Goal: Communication & Community: Ask a question

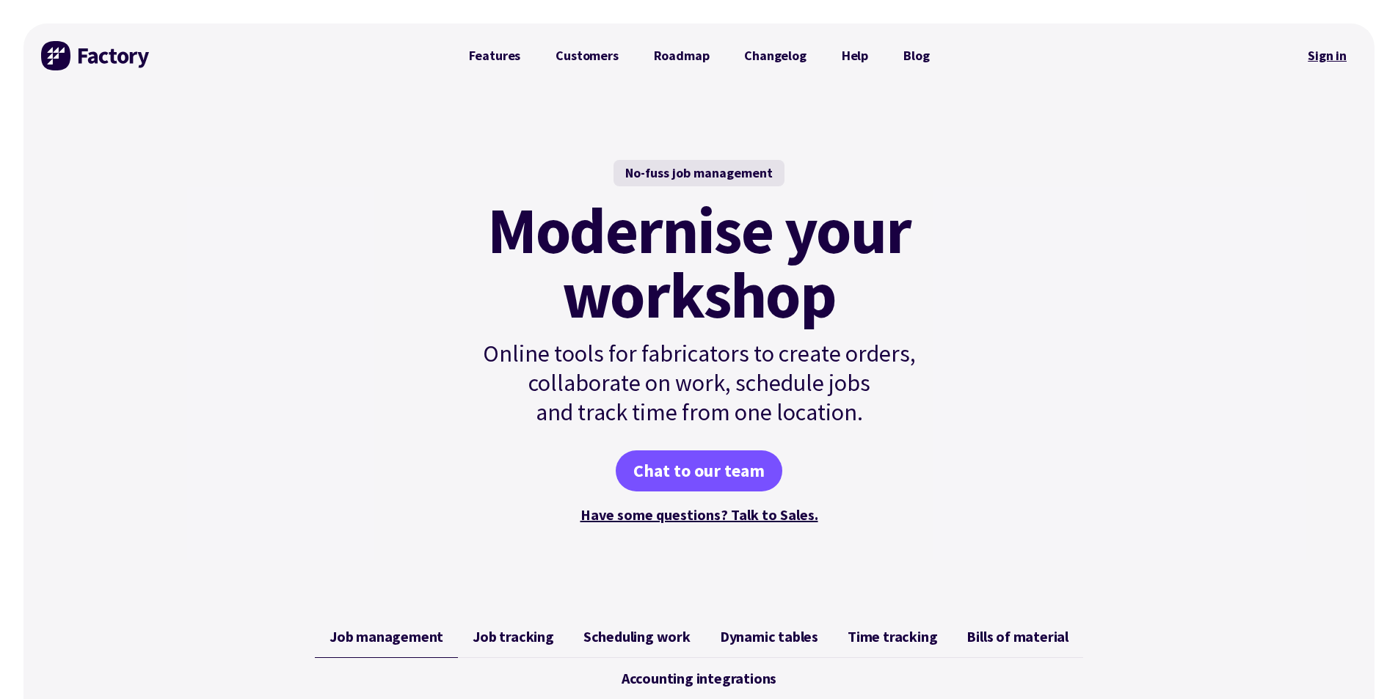
click at [1320, 57] on link "Sign in" at bounding box center [1327, 56] width 59 height 34
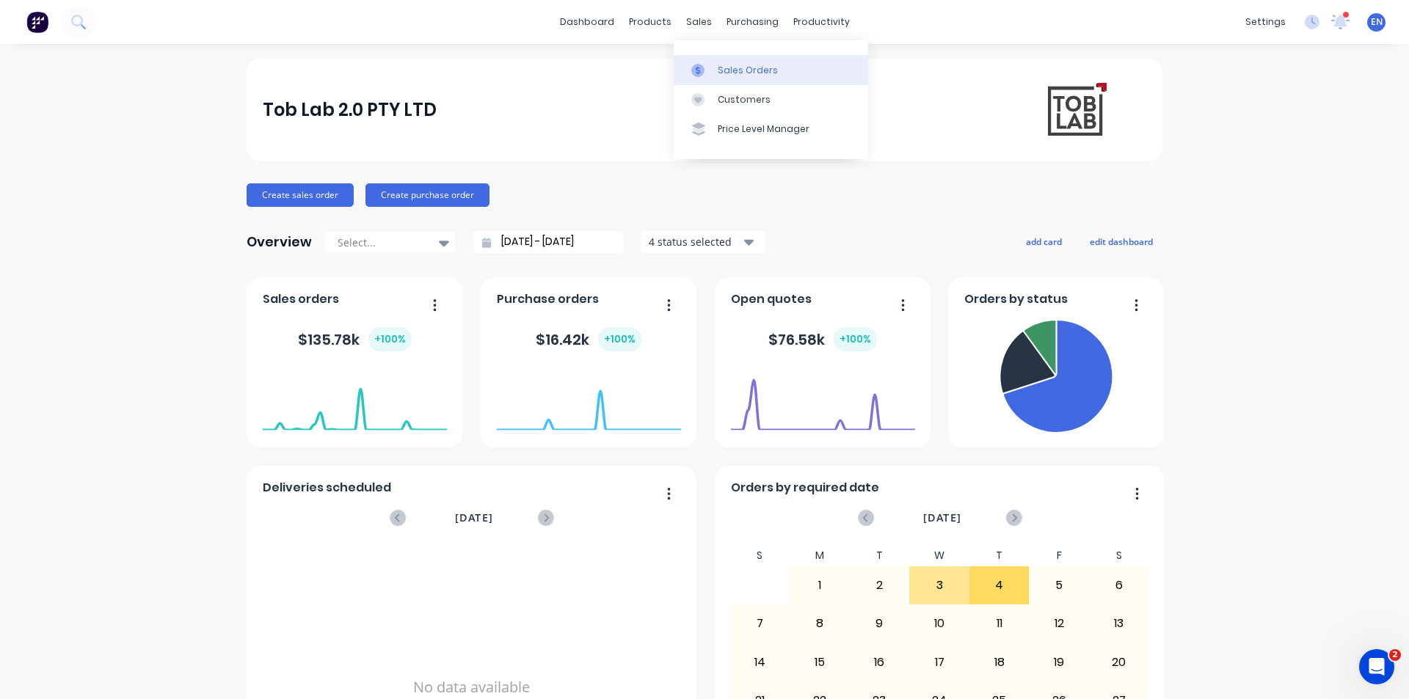
click at [756, 78] on link "Sales Orders" at bounding box center [771, 69] width 195 height 29
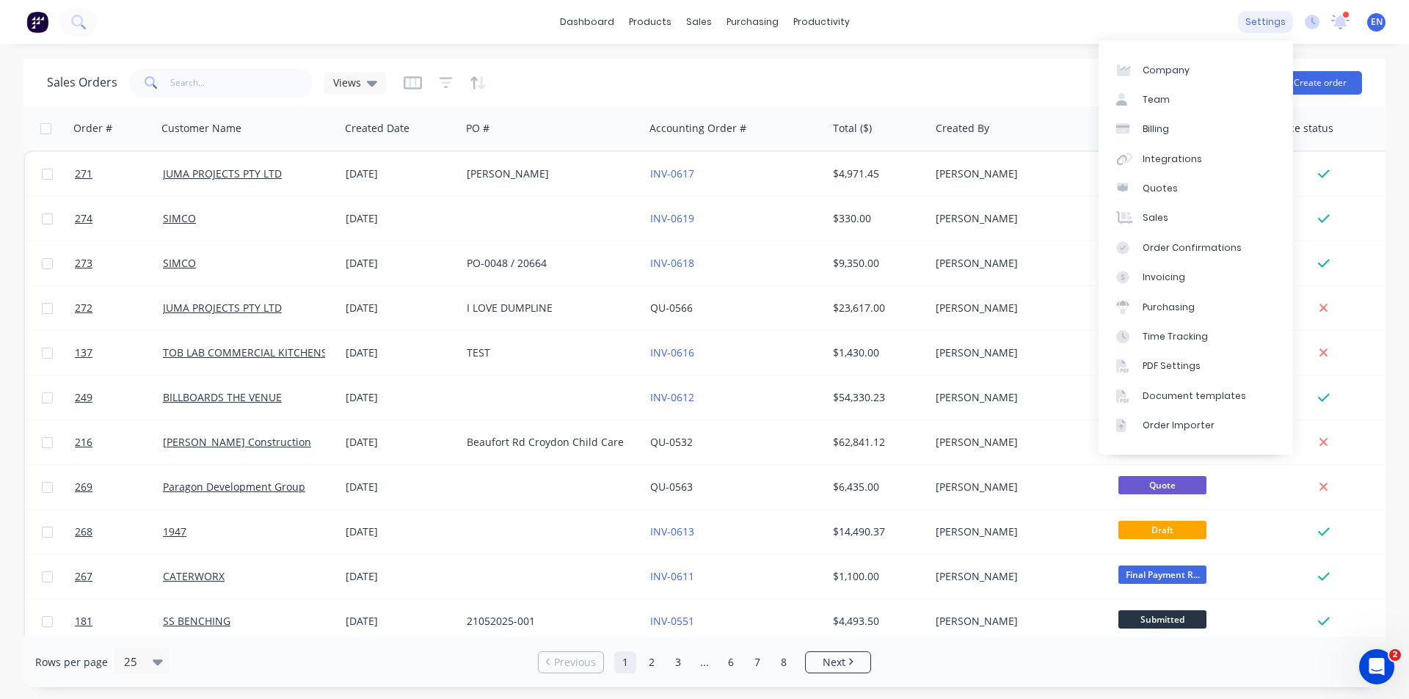
click at [1263, 23] on div "settings" at bounding box center [1265, 22] width 55 height 22
click at [1168, 110] on link "Team" at bounding box center [1196, 99] width 195 height 29
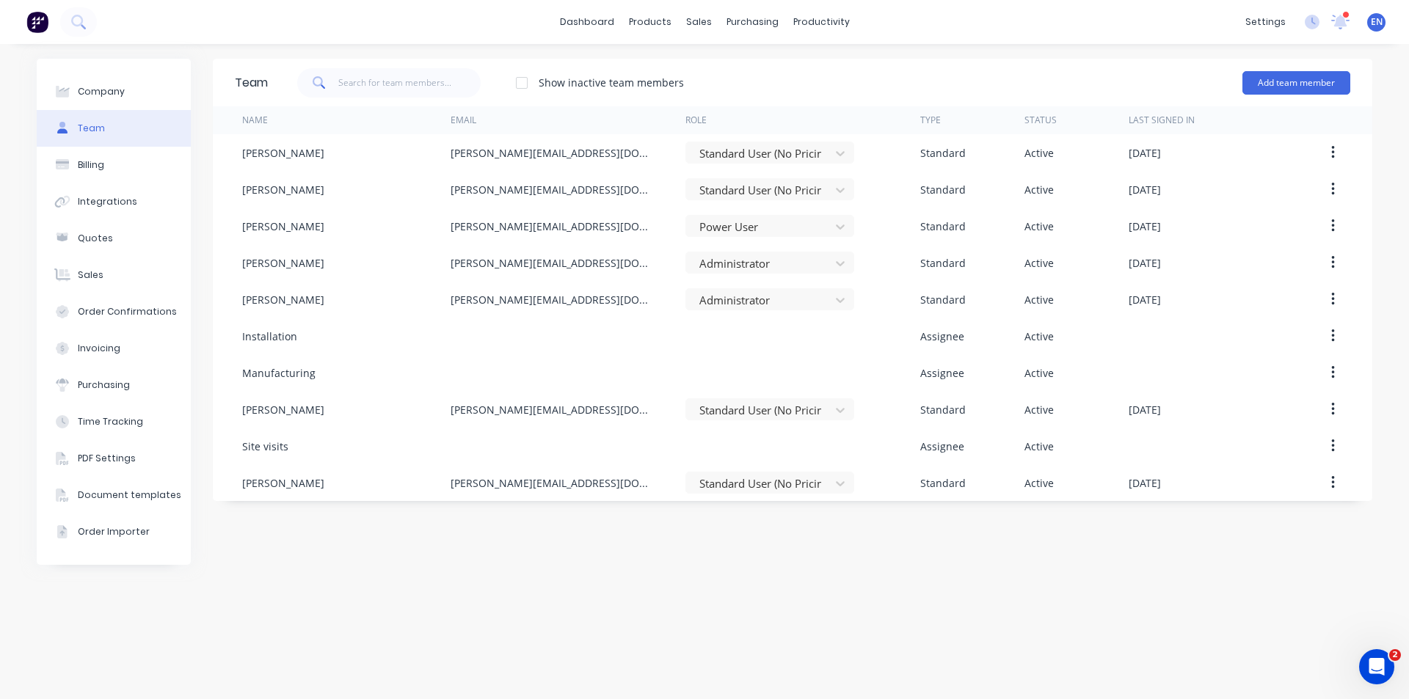
click at [523, 83] on div at bounding box center [521, 82] width 29 height 29
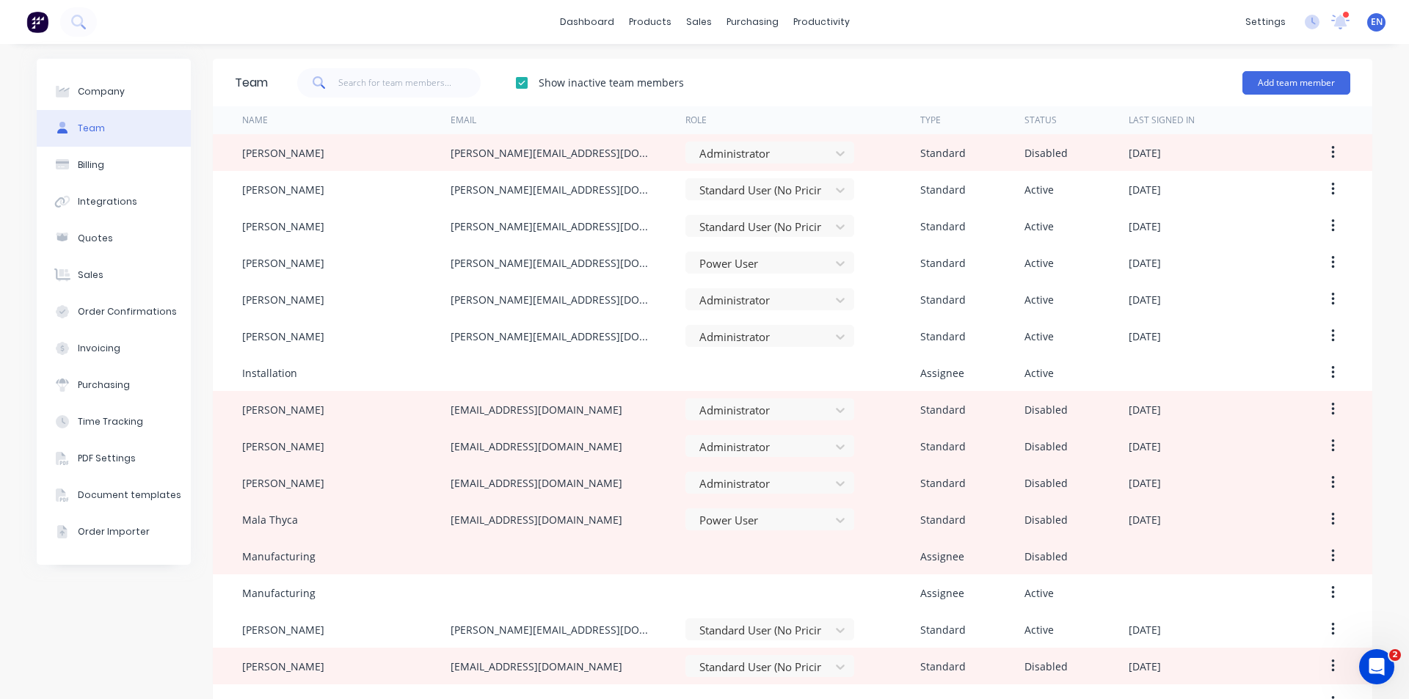
click at [523, 83] on div at bounding box center [521, 82] width 29 height 29
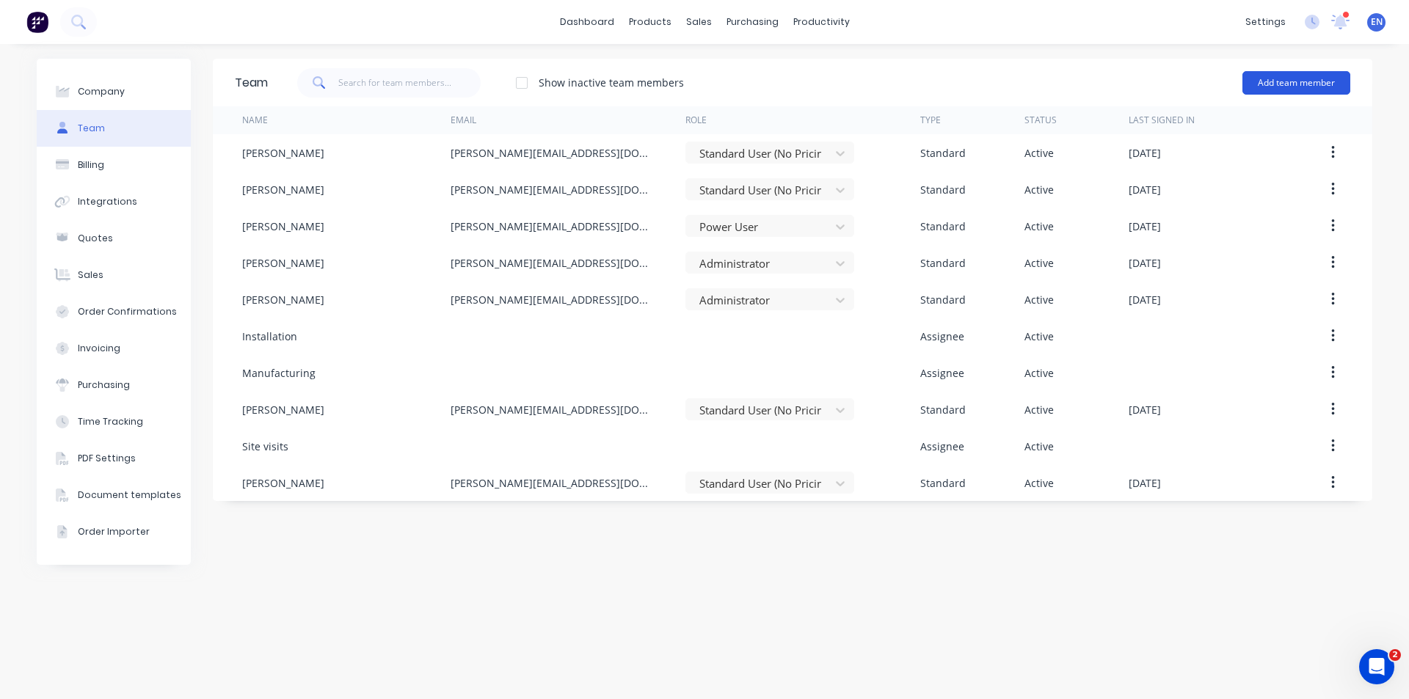
click at [1307, 88] on button "Add team member" at bounding box center [1297, 82] width 108 height 23
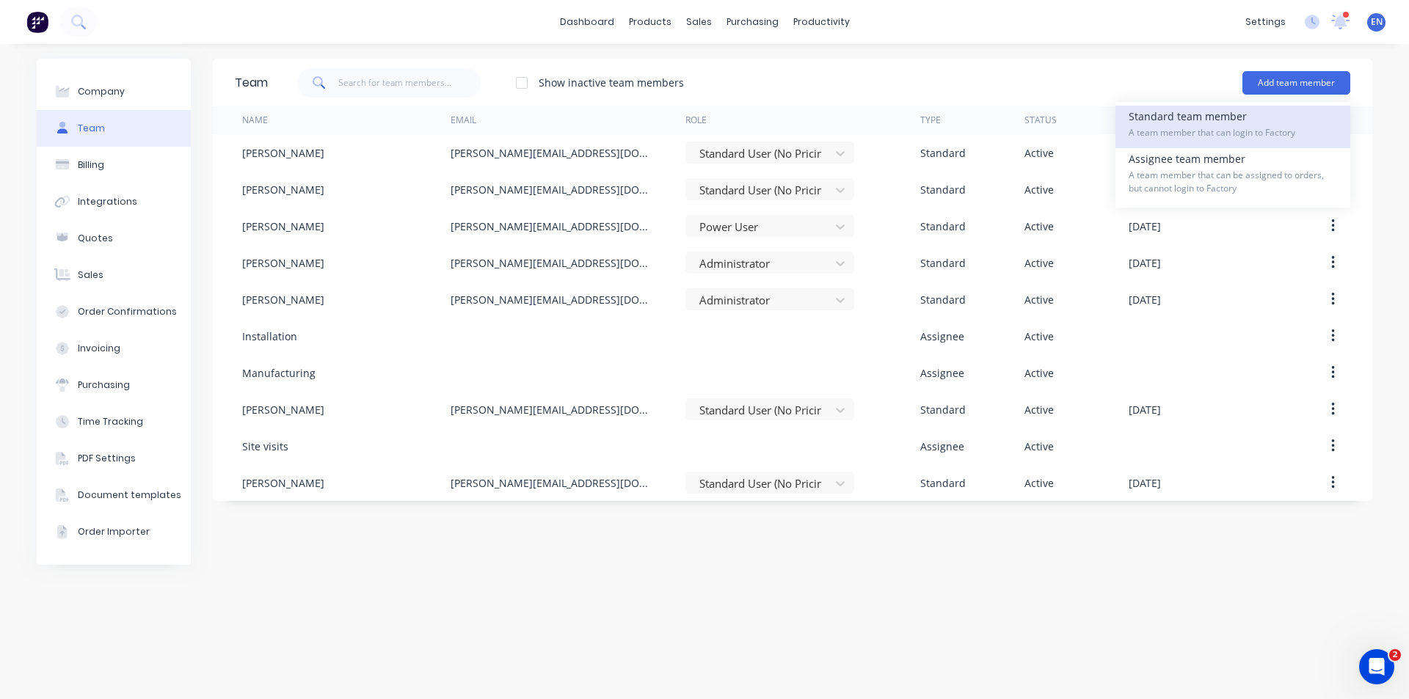
click at [1193, 128] on span "A team member that can login to Factory" at bounding box center [1233, 132] width 208 height 13
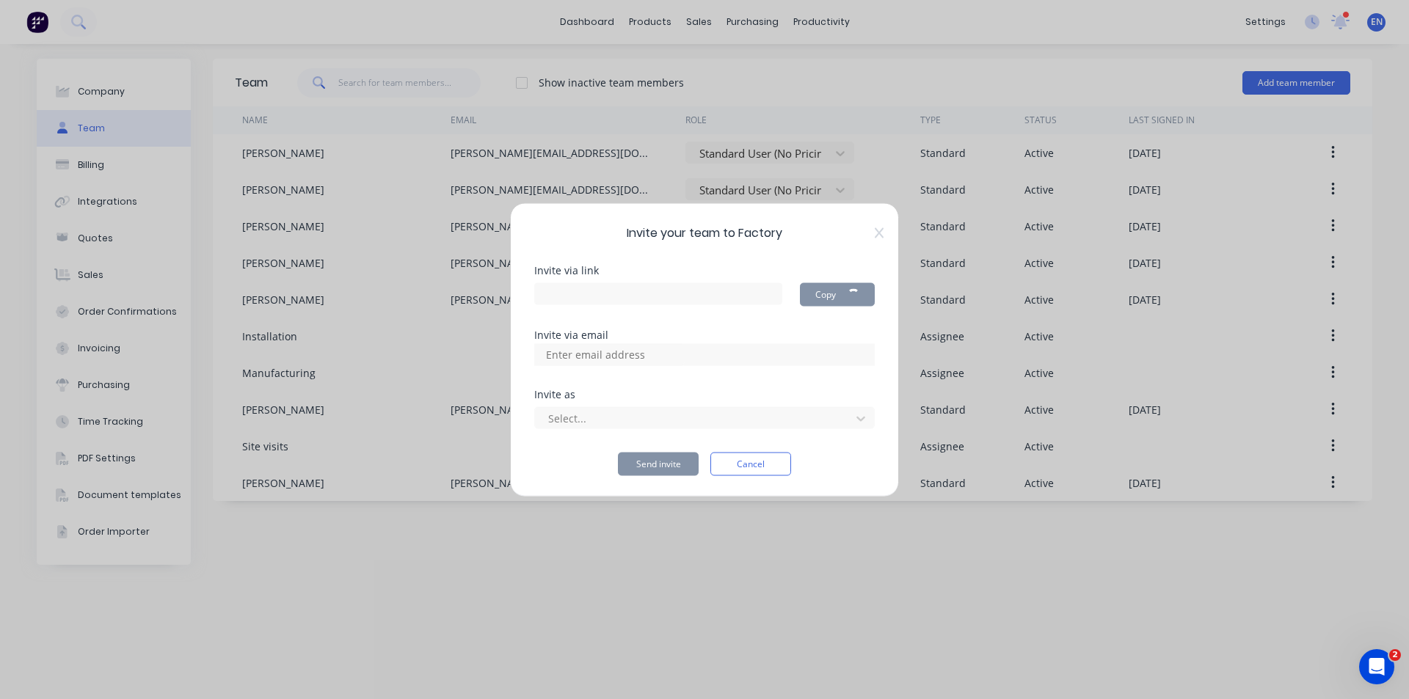
type input "https://app.factory.app/invite/KV4jEpjK"
click at [598, 360] on input at bounding box center [611, 355] width 147 height 22
type input "[EMAIL_ADDRESS][DOMAIN_NAME]"
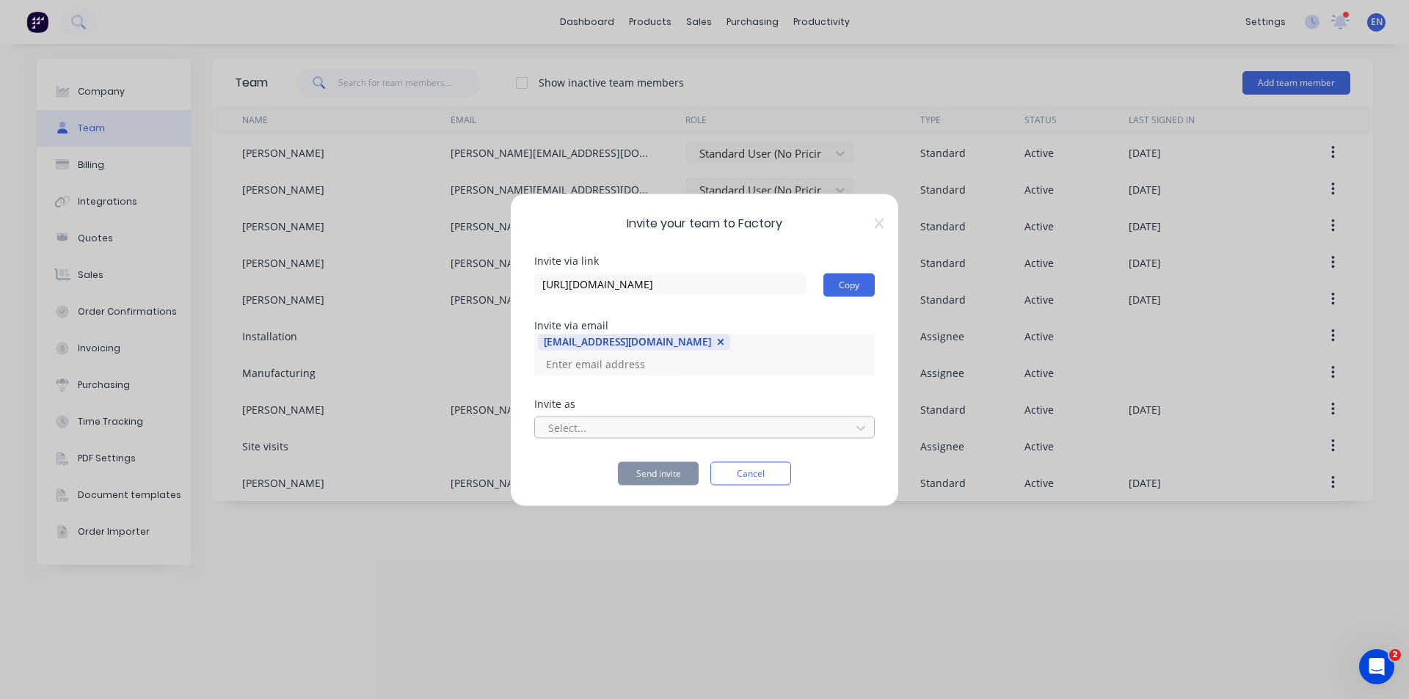
click at [578, 415] on div "Select..." at bounding box center [704, 426] width 341 height 26
click at [593, 433] on div at bounding box center [695, 428] width 297 height 18
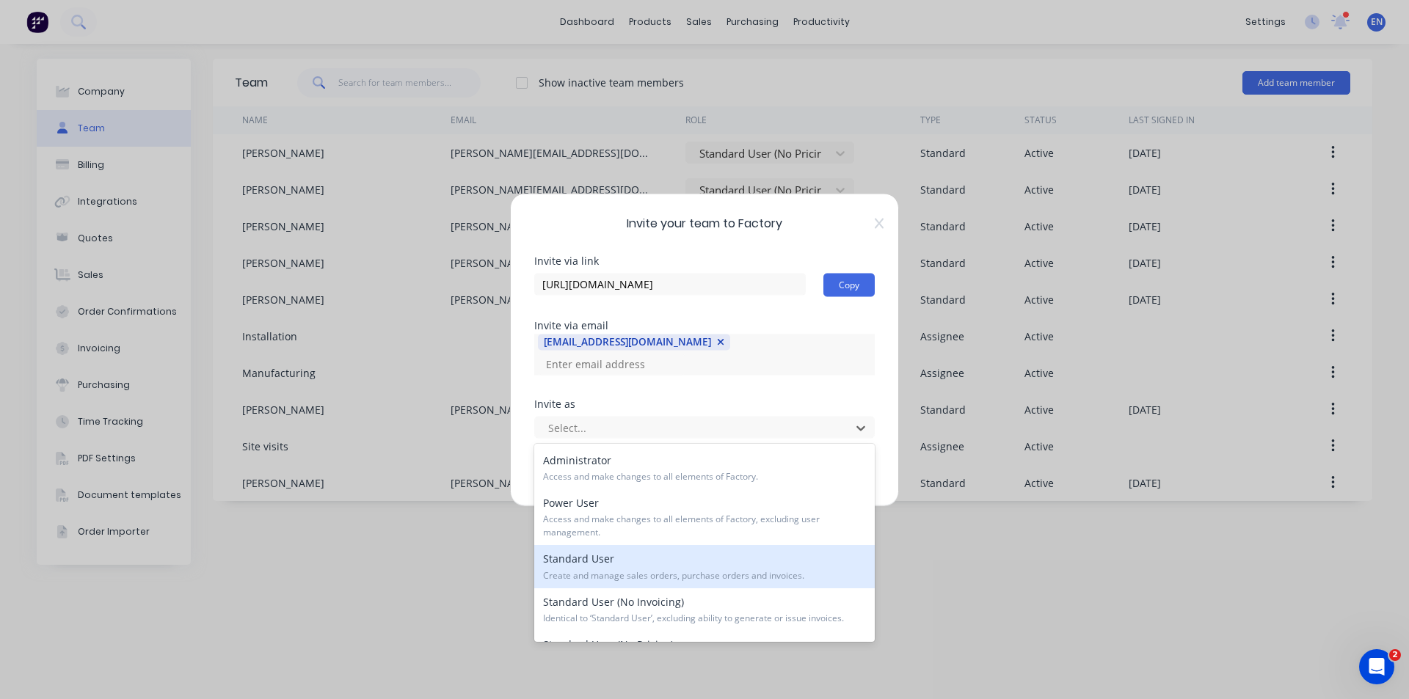
click at [611, 579] on span "Create and manage sales orders, purchase orders and invoices." at bounding box center [704, 576] width 323 height 13
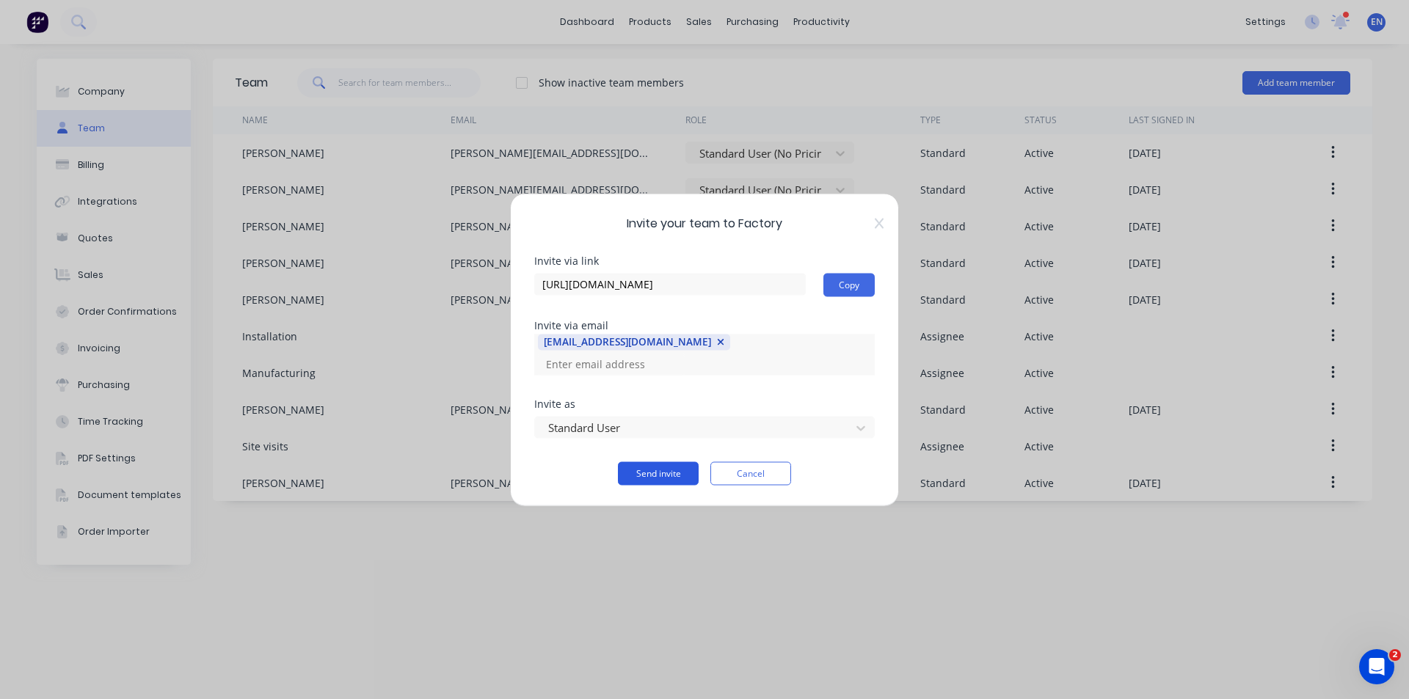
click at [655, 471] on button "Send invite" at bounding box center [658, 473] width 81 height 23
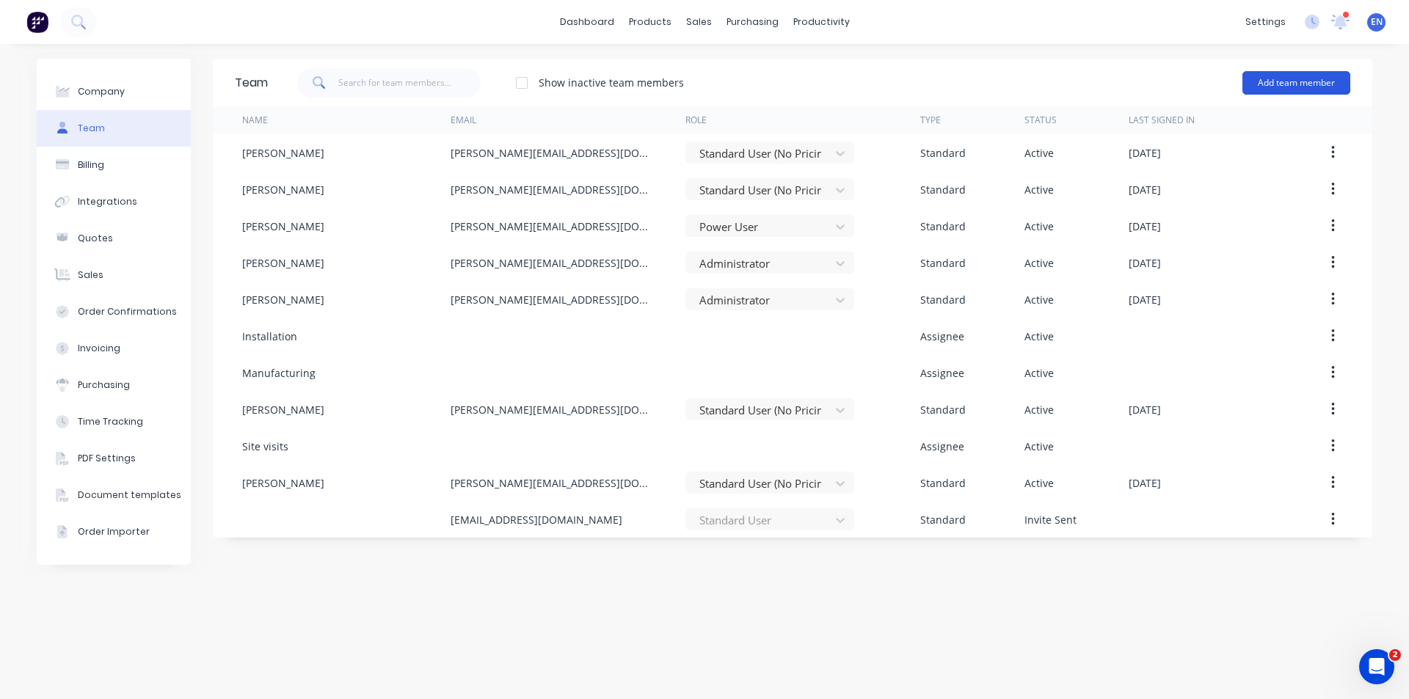
click at [1279, 92] on button "Add team member" at bounding box center [1297, 82] width 108 height 23
click at [1383, 667] on icon "Open Intercom Messenger" at bounding box center [1375, 665] width 24 height 24
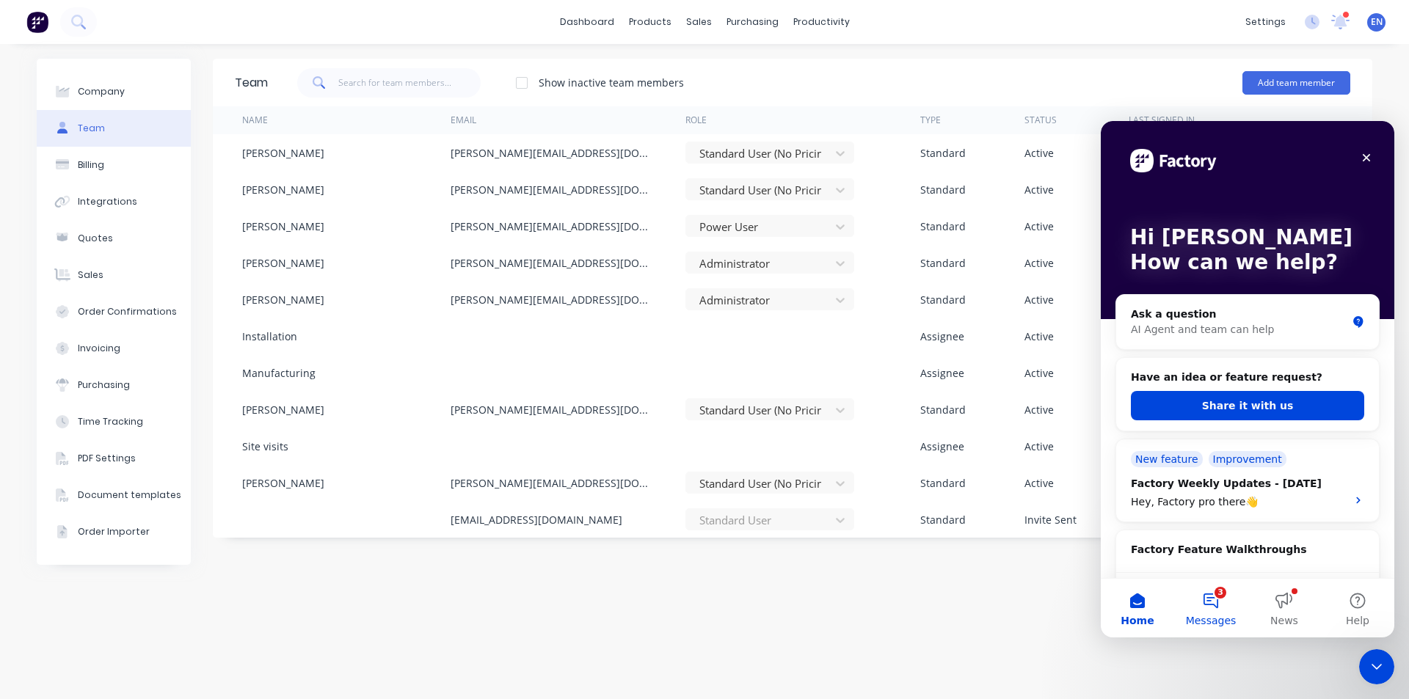
click at [1218, 608] on button "3 Messages" at bounding box center [1210, 608] width 73 height 59
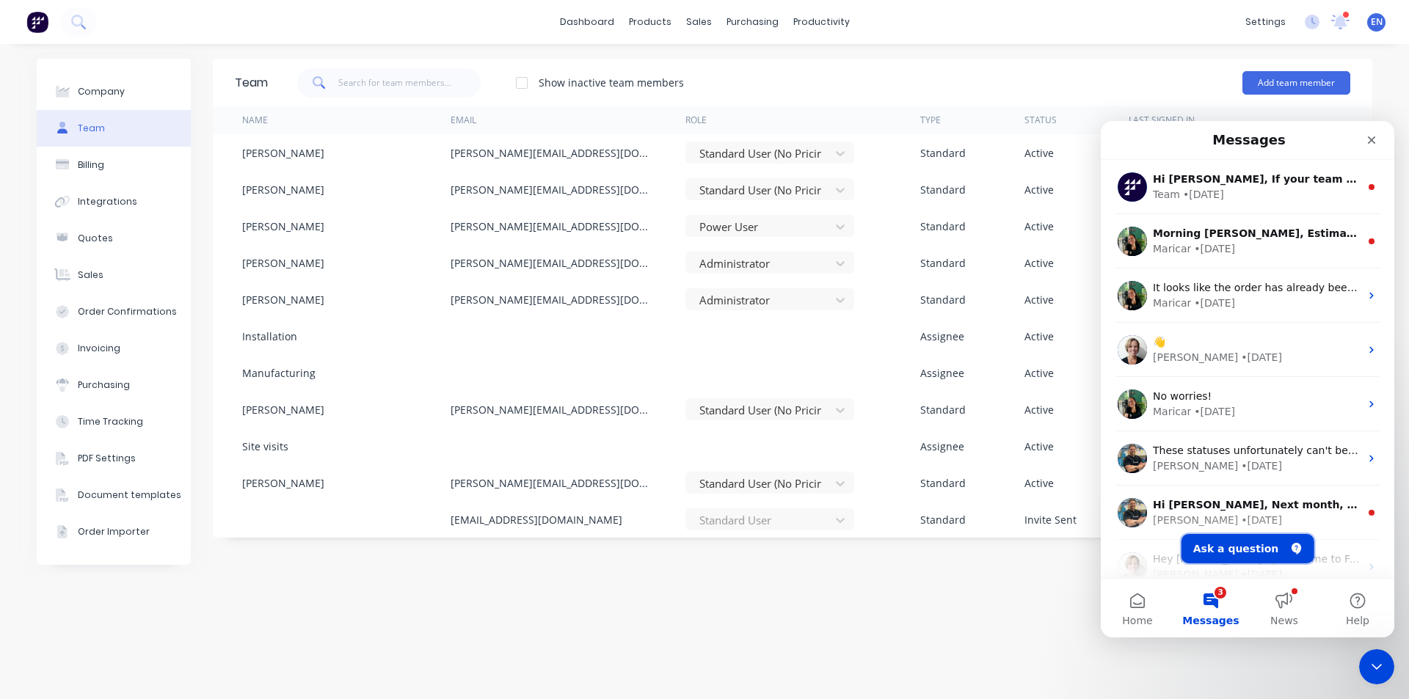
click at [1254, 546] on button "Ask a question" at bounding box center [1248, 548] width 133 height 29
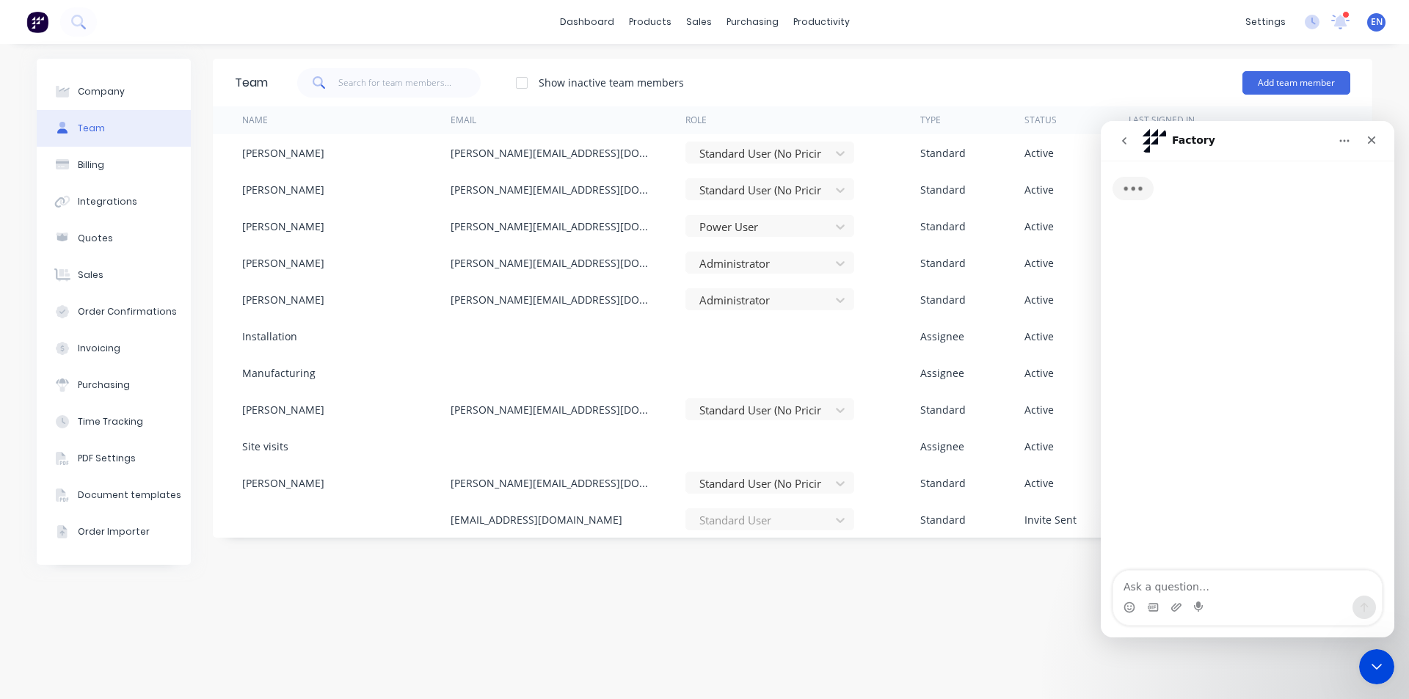
drag, startPoint x: 1235, startPoint y: 589, endPoint x: 1259, endPoint y: 557, distance: 40.4
click at [1235, 589] on textarea "Ask a question…" at bounding box center [1247, 583] width 269 height 25
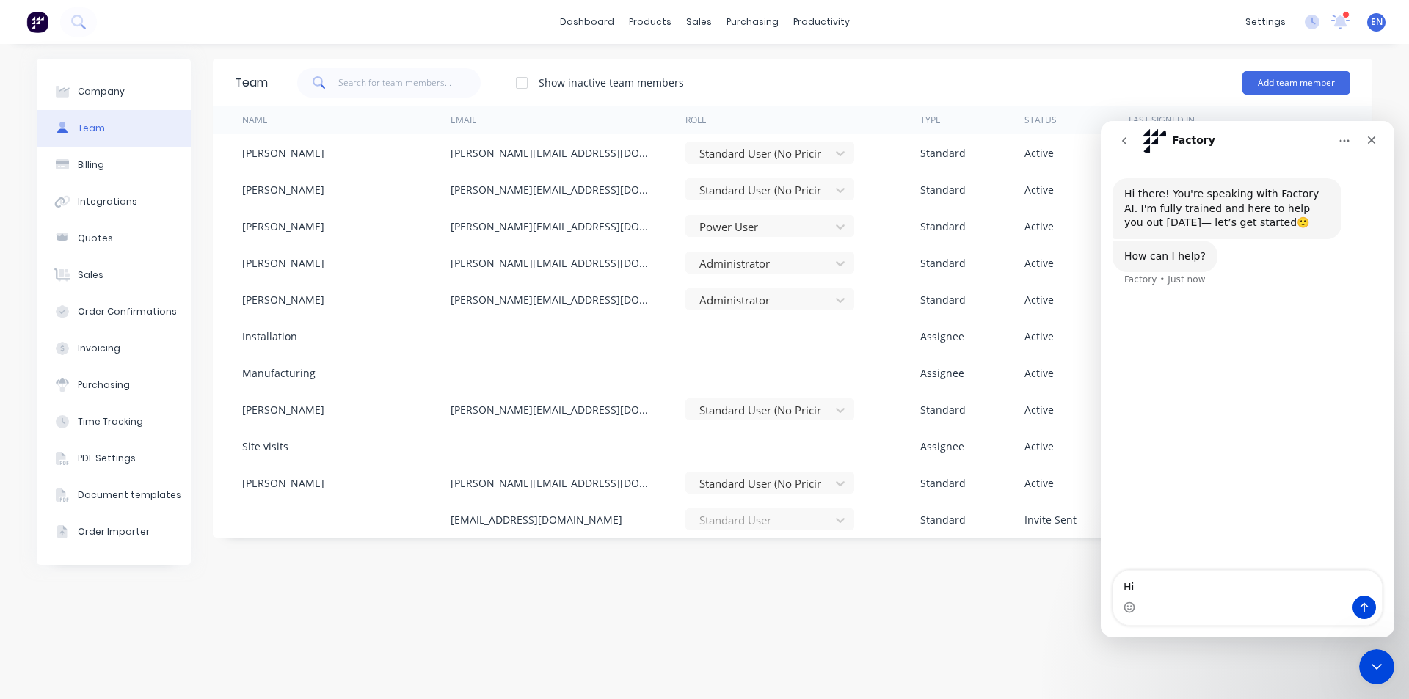
type textarea "Hi,"
type textarea "We c"
type textarea "W"
type textarea "We are trying to re add a team member but its not working"
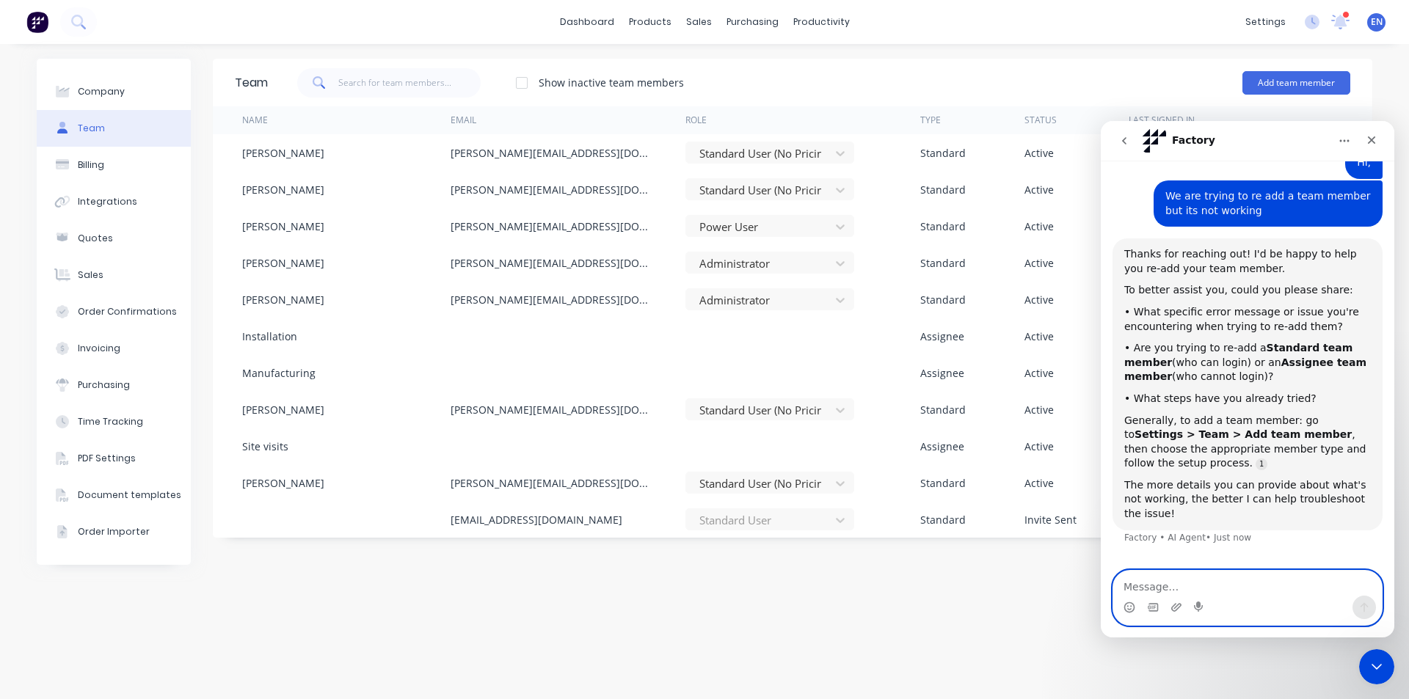
scroll to position [161, 0]
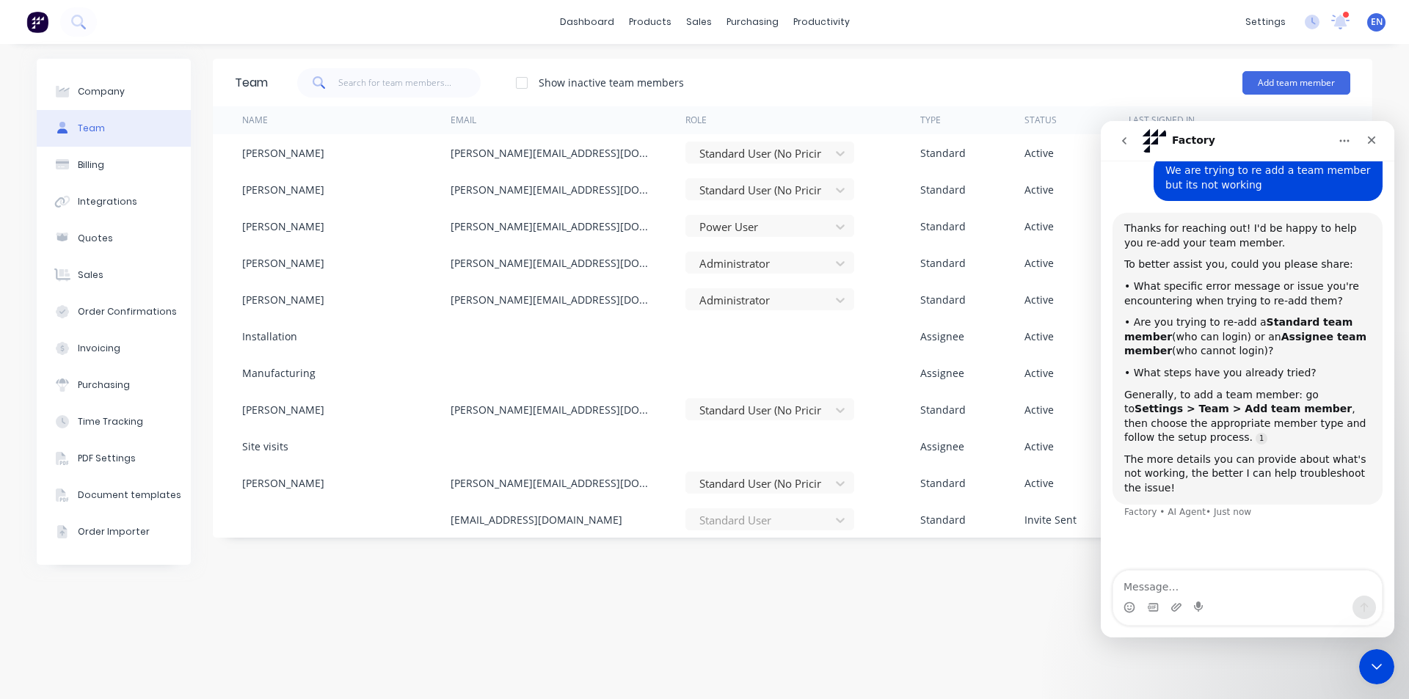
click at [1235, 600] on div "Intercom messenger" at bounding box center [1247, 607] width 269 height 23
click at [1166, 592] on textarea "Message…" at bounding box center [1247, 583] width 269 height 25
type textarea "im not getting an error message"
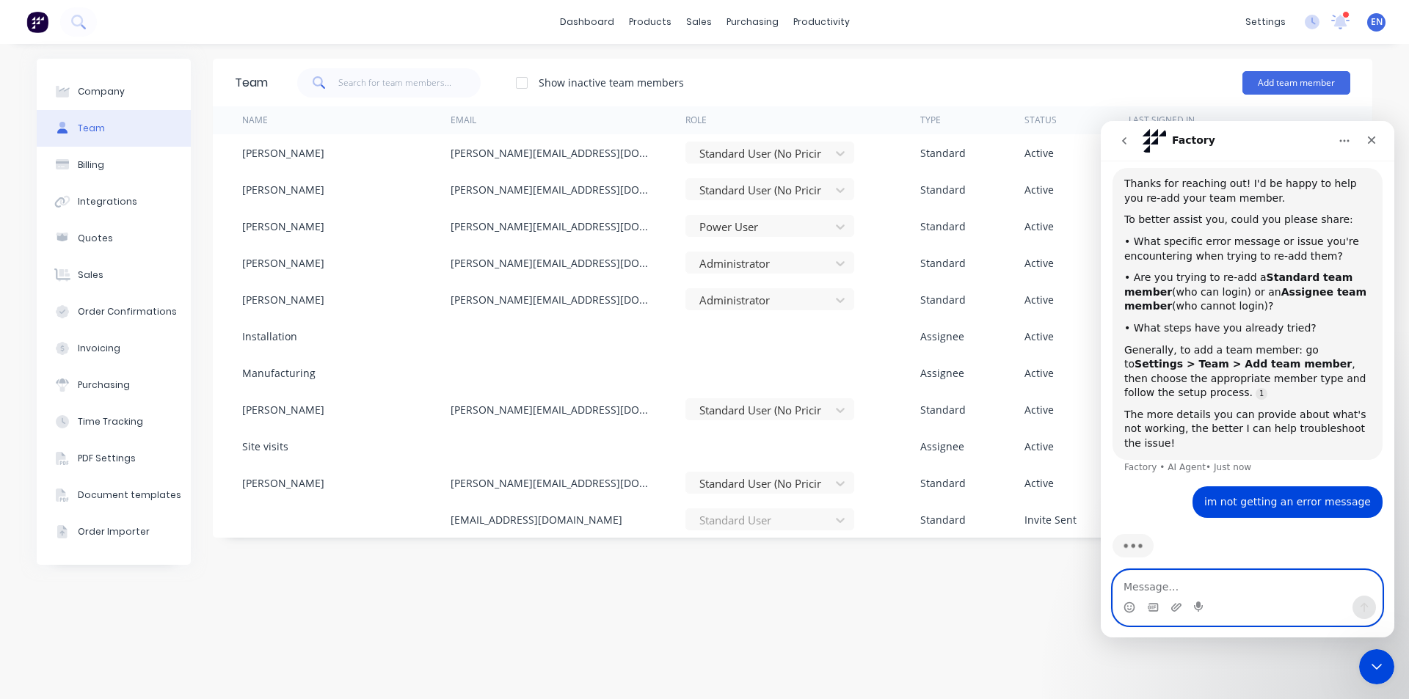
scroll to position [219, 0]
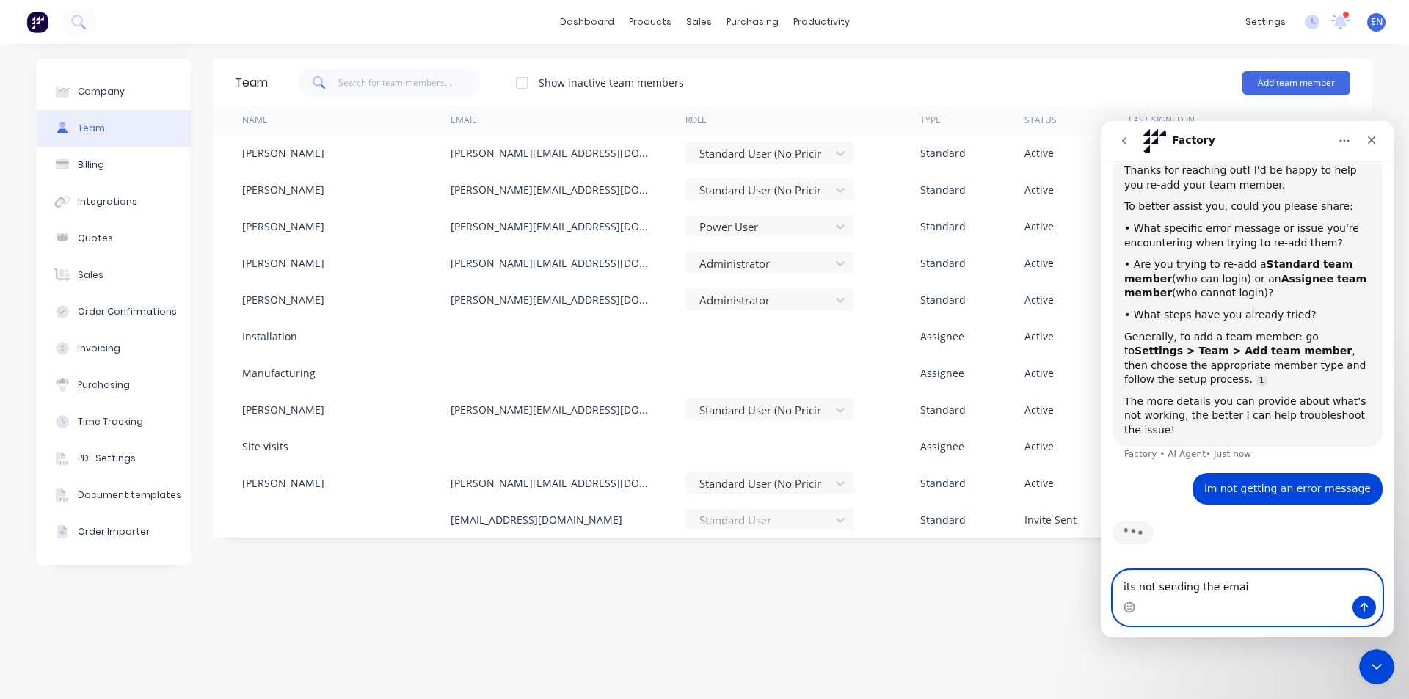
type textarea "its not sending the email"
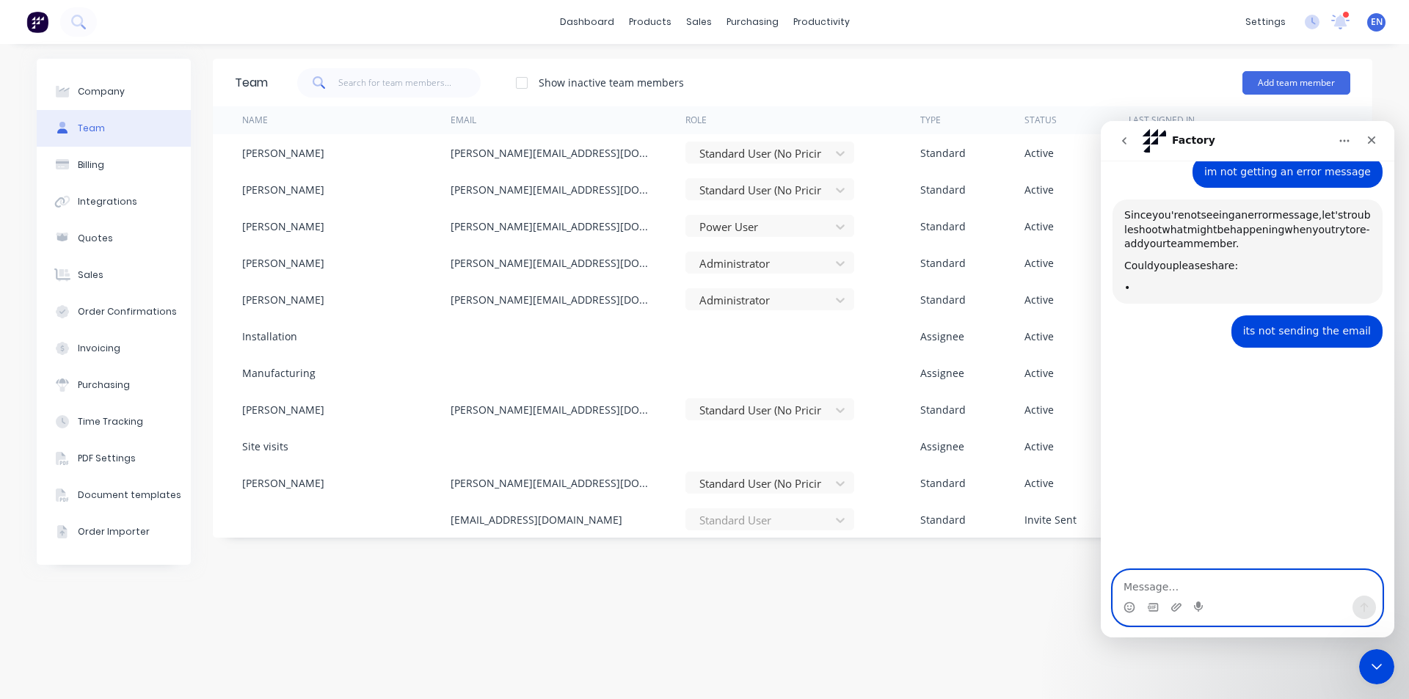
scroll to position [523, 0]
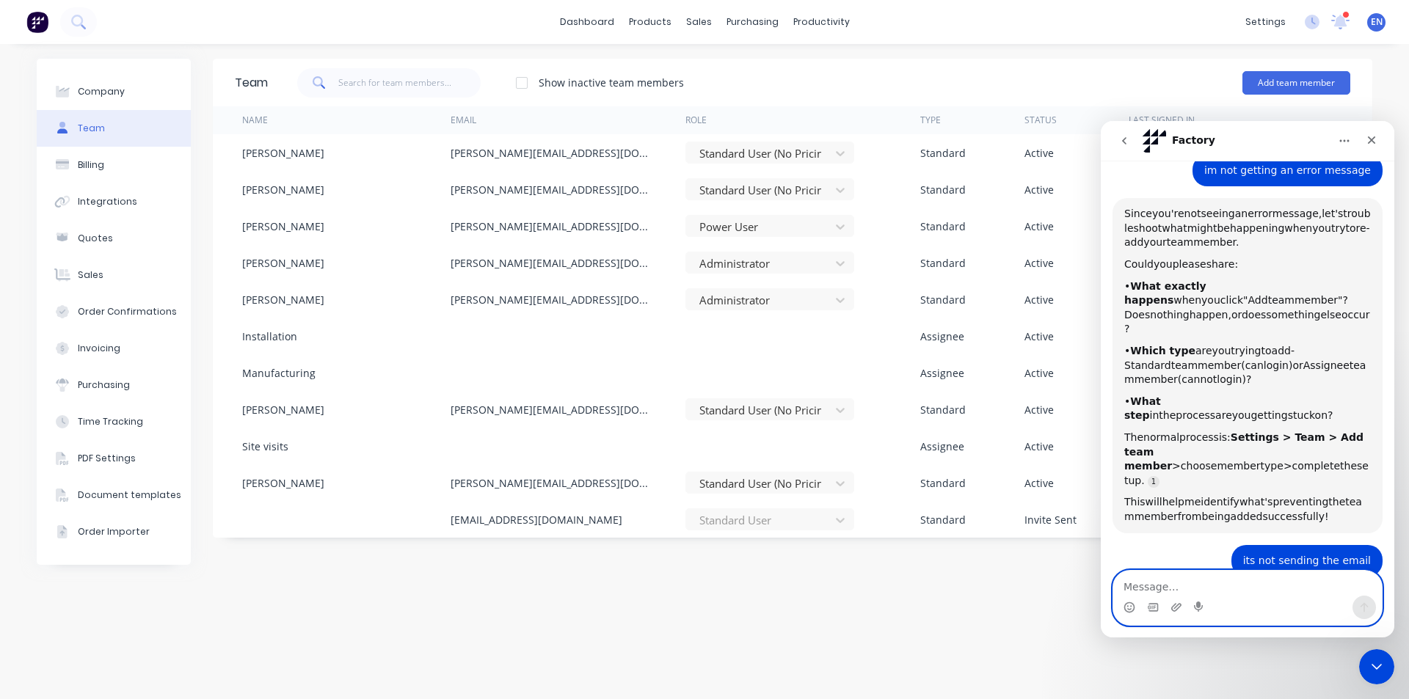
click at [1223, 595] on textarea "Message…" at bounding box center [1247, 583] width 269 height 25
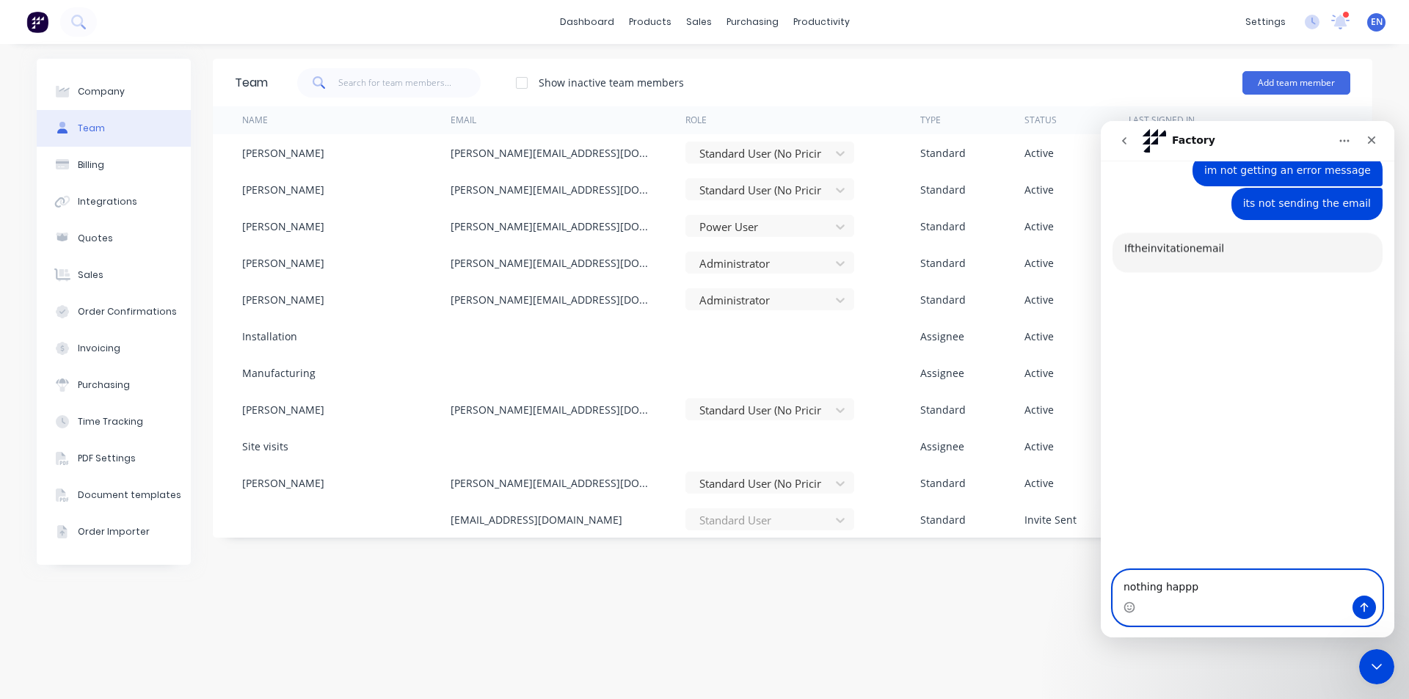
scroll to position [541, 0]
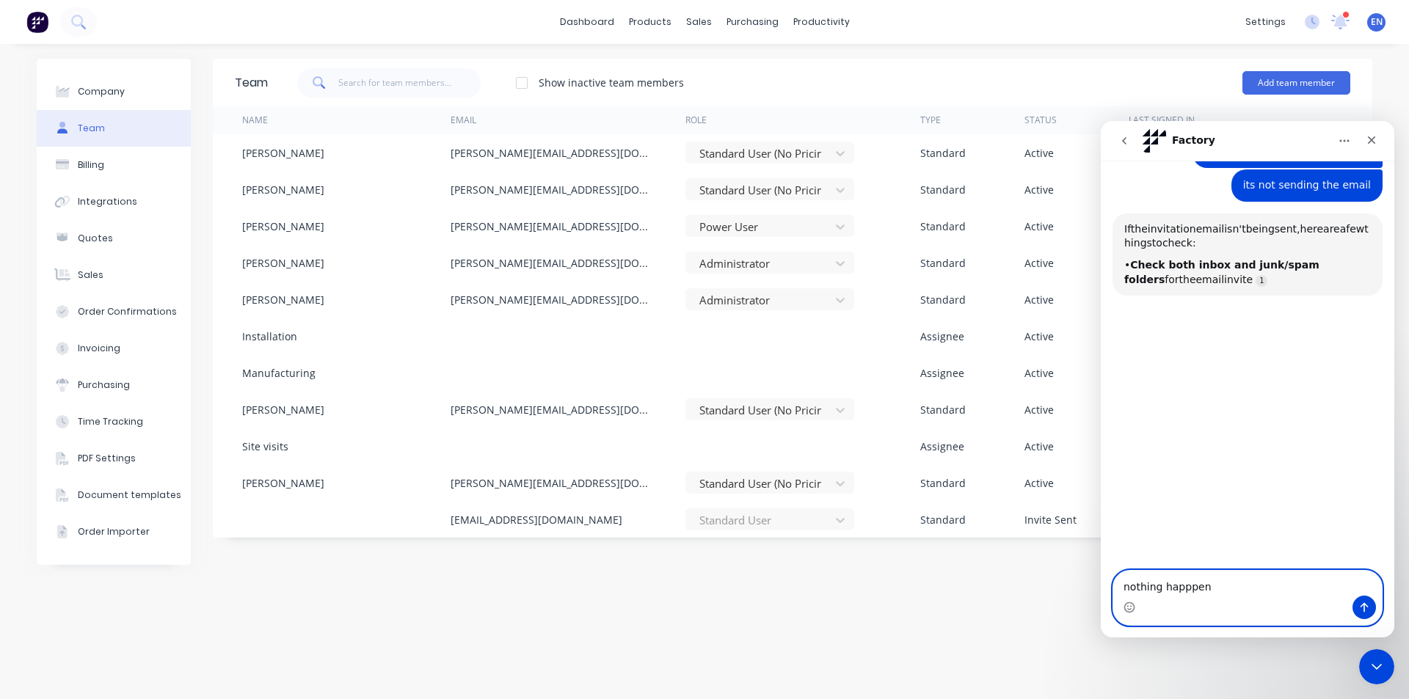
type textarea "nothing happpens"
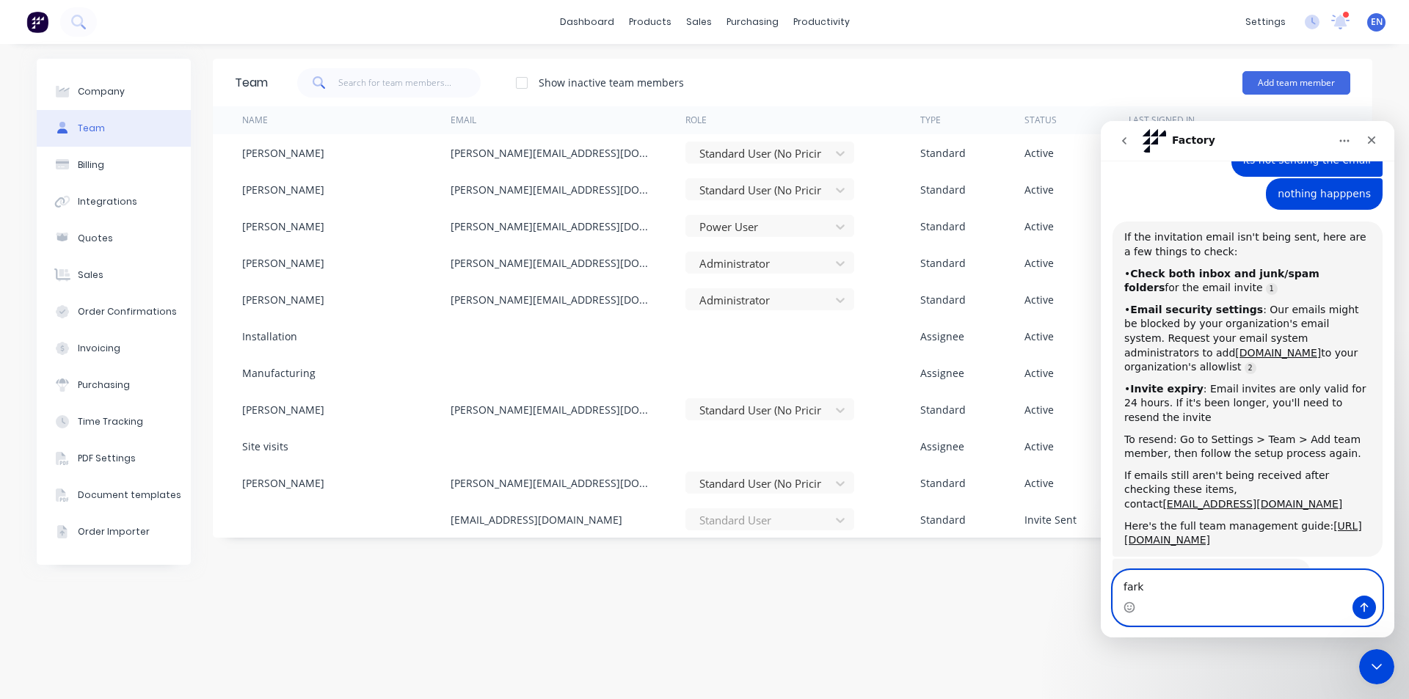
scroll to position [604, 0]
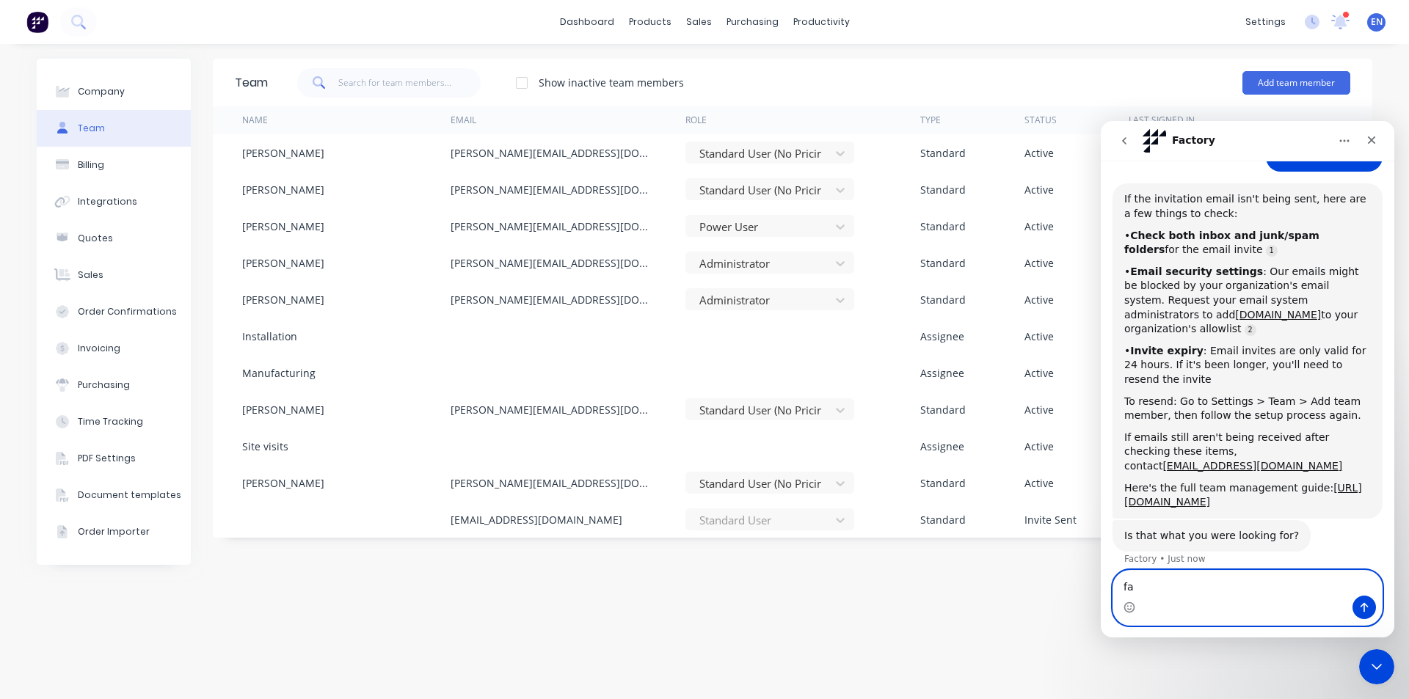
type textarea "f"
type textarea "n"
type textarea "b"
type textarea "no"
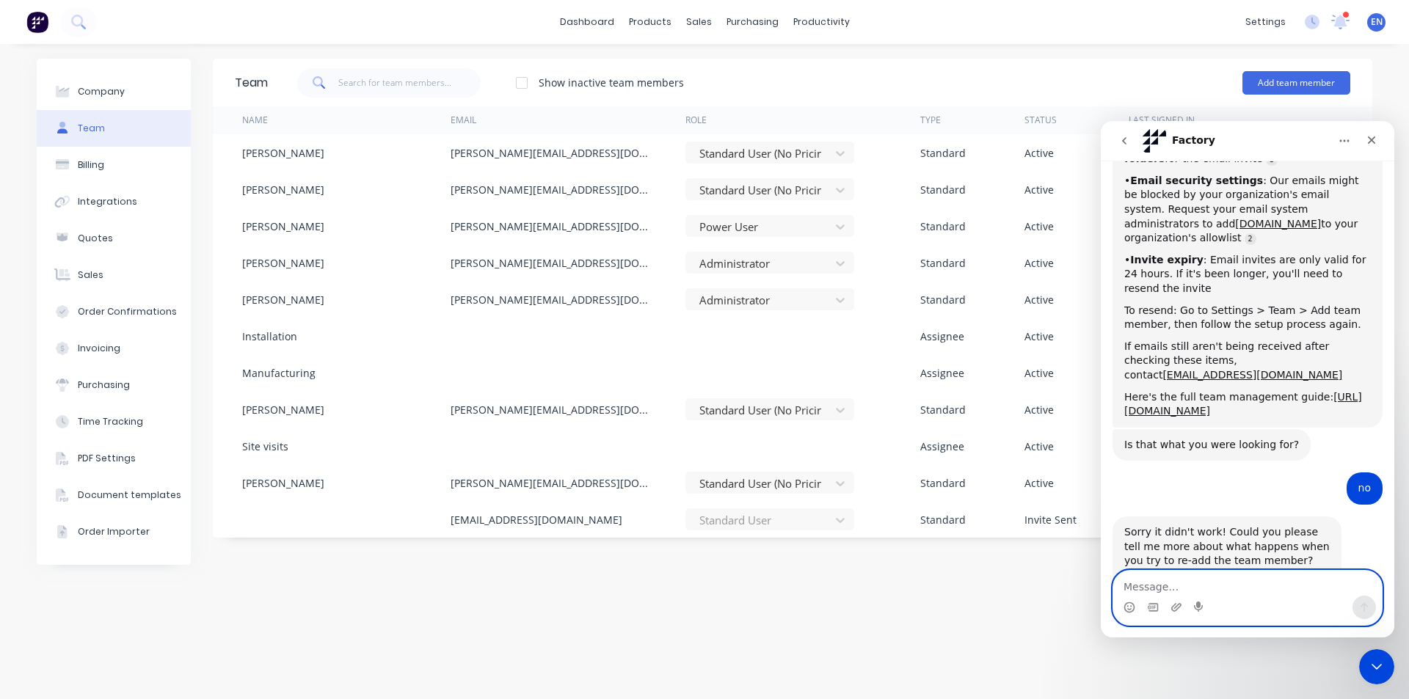
scroll to position [735, 0]
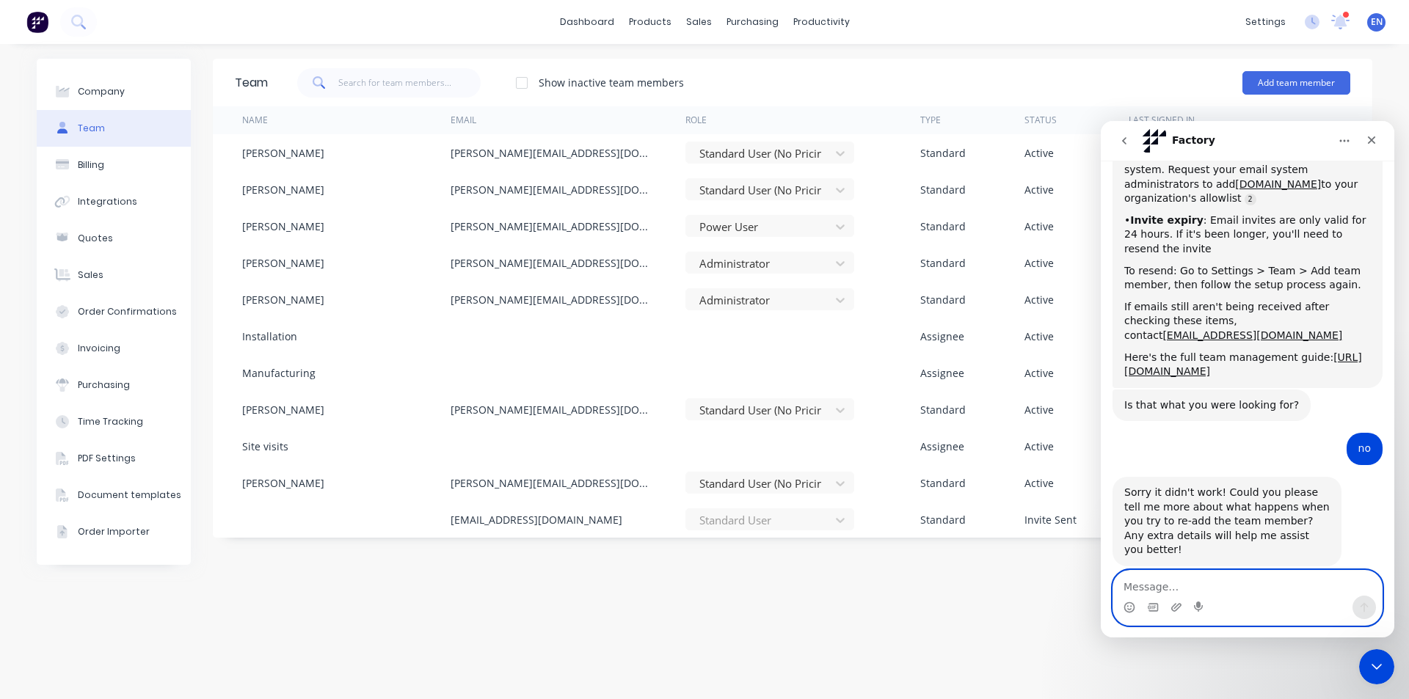
click at [1234, 586] on textarea "Message…" at bounding box center [1247, 583] width 269 height 25
type textarea "it didnt send the meial"
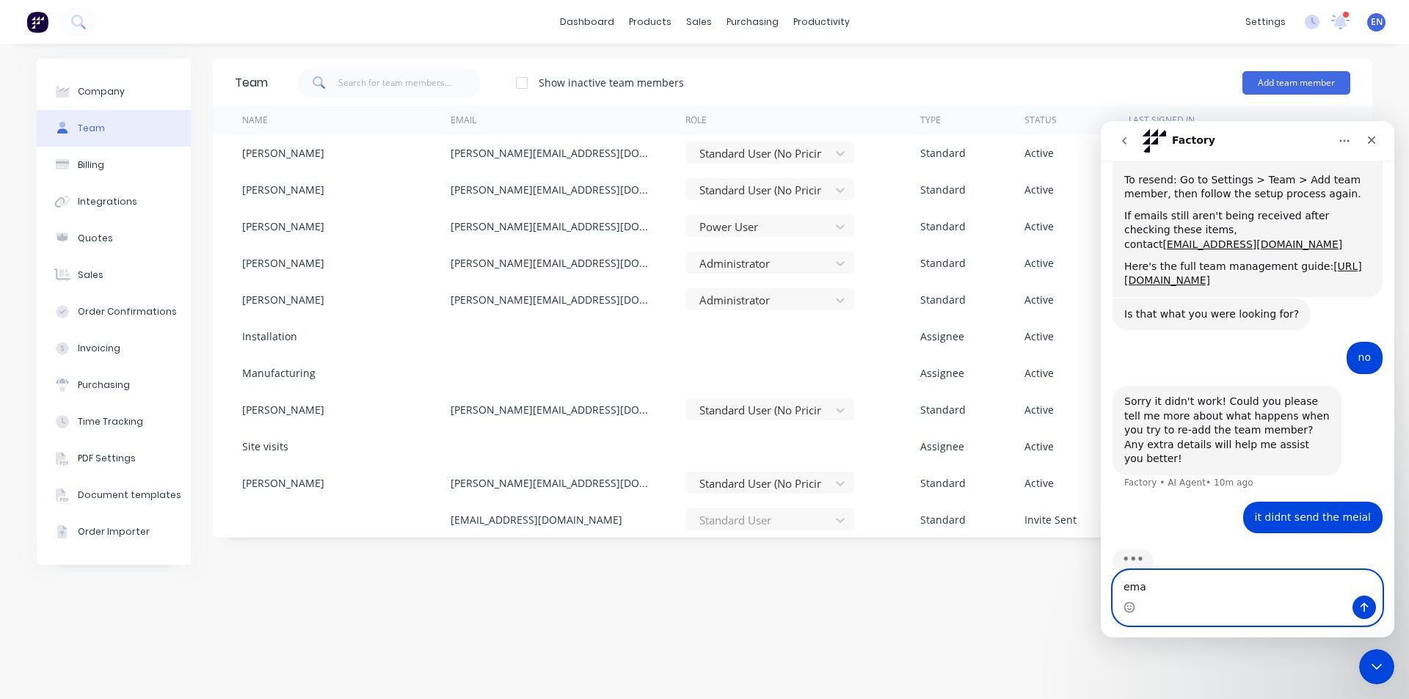
type textarea "emai"
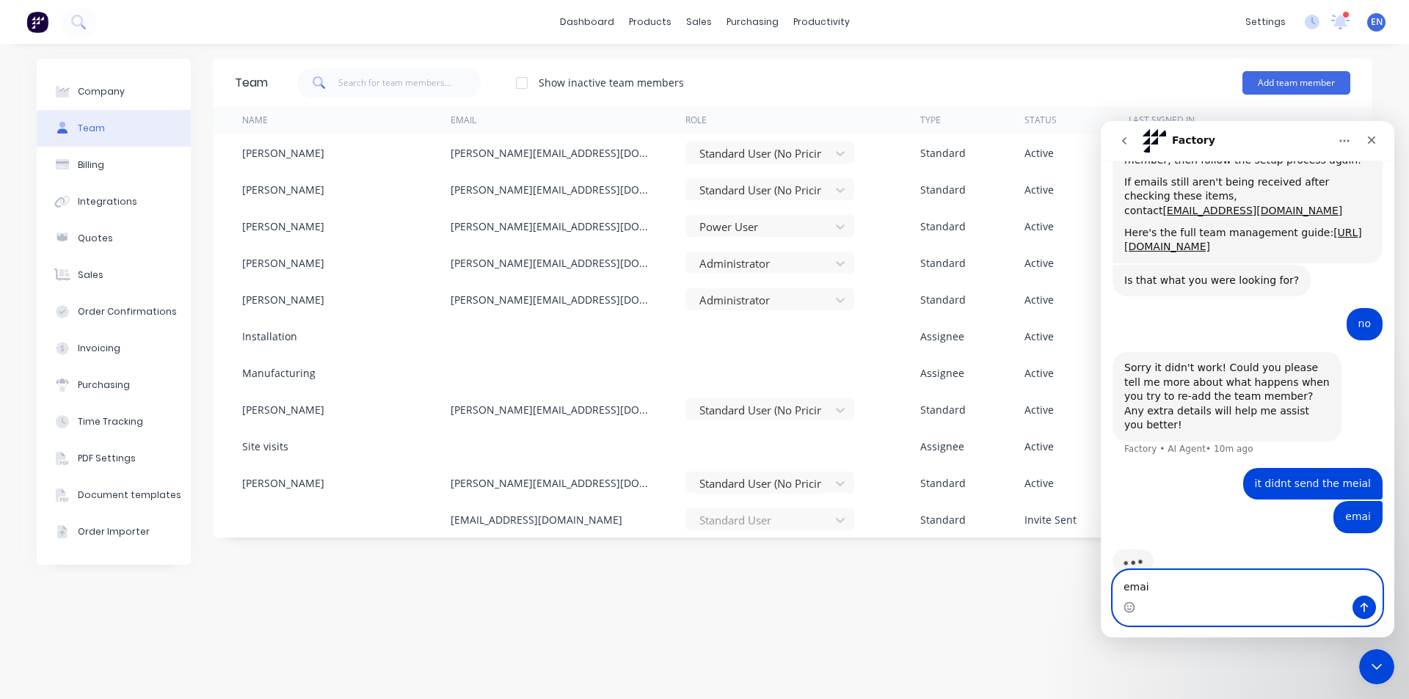
type textarea "email"
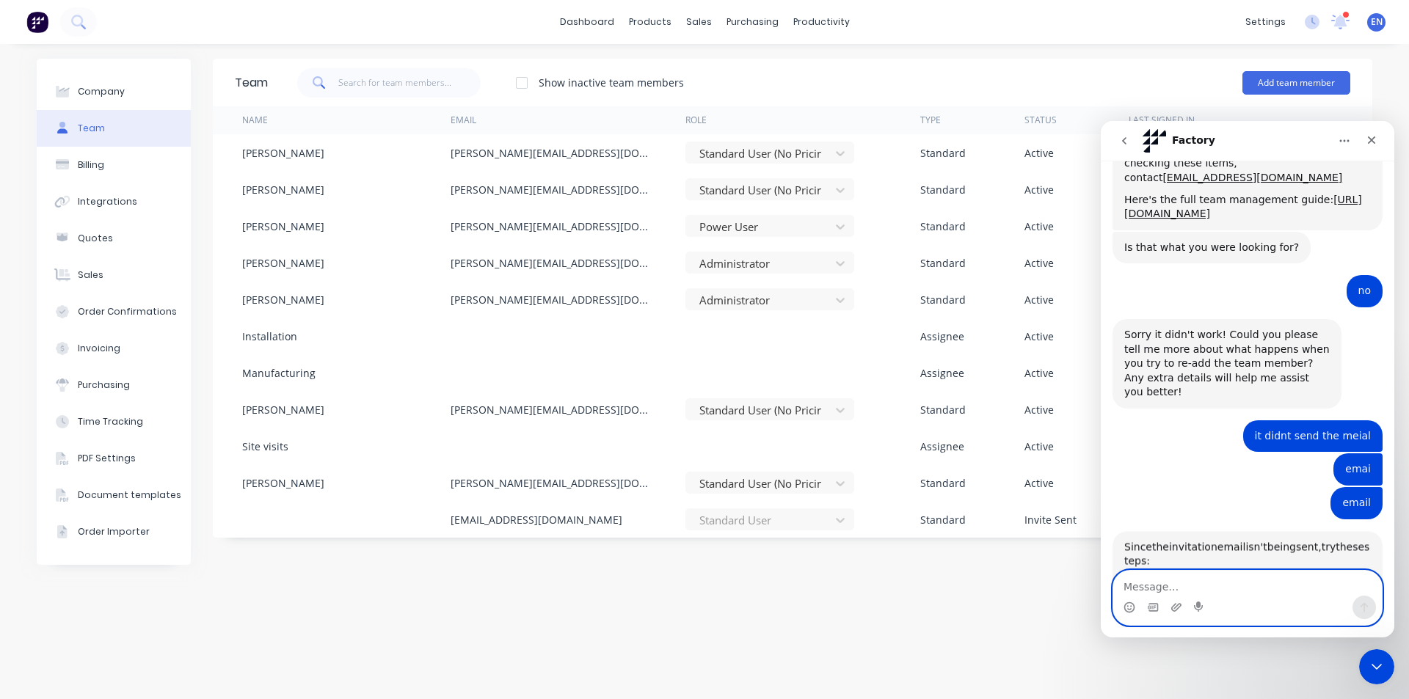
scroll to position [1196, 0]
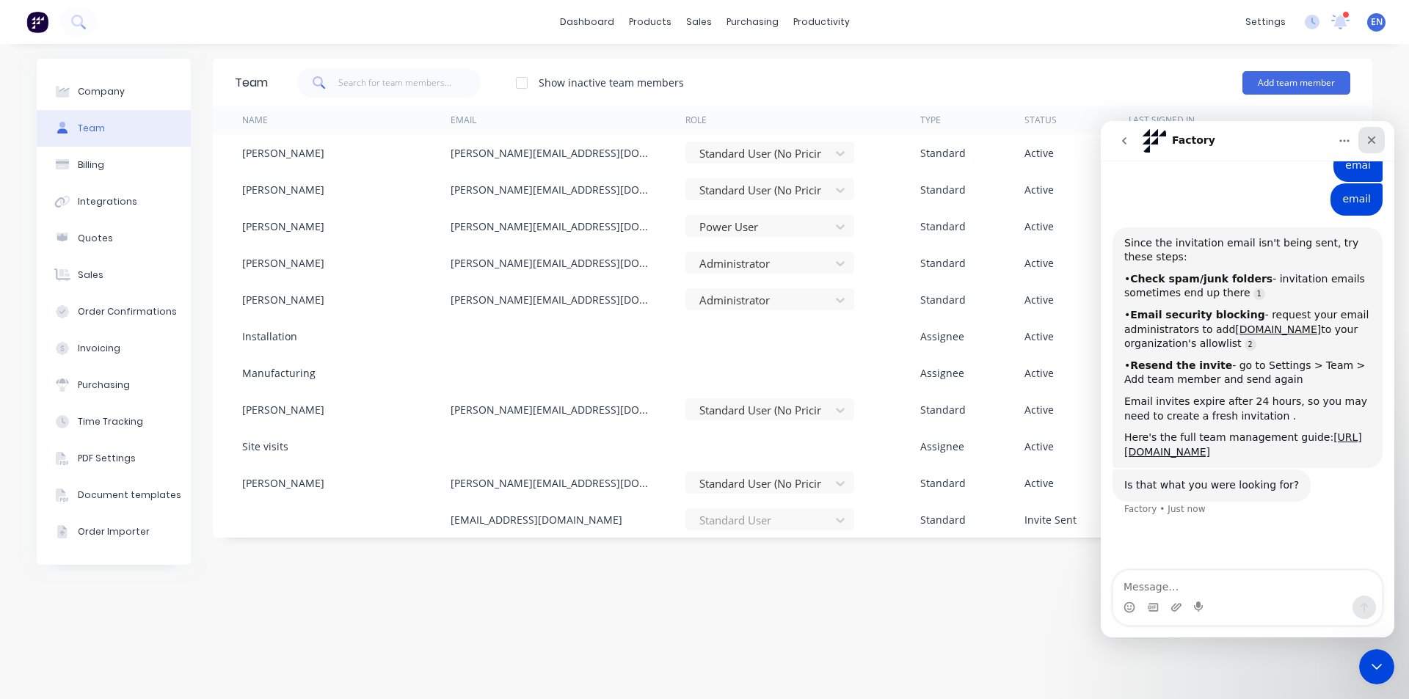
click at [1376, 137] on div "Close" at bounding box center [1372, 140] width 26 height 26
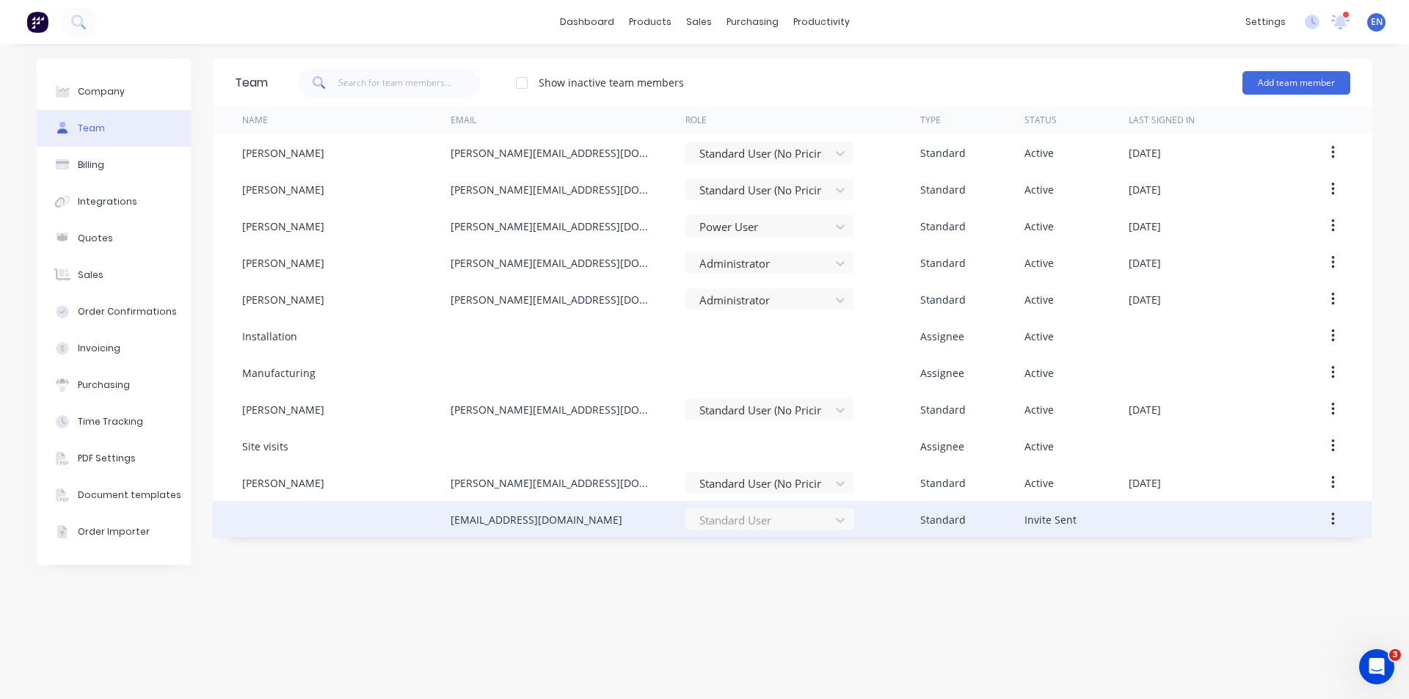
scroll to position [1146, 0]
click at [619, 522] on div "[EMAIL_ADDRESS][DOMAIN_NAME]" at bounding box center [537, 519] width 172 height 15
click at [1332, 519] on icon "button" at bounding box center [1332, 519] width 3 height 13
click at [1273, 586] on div "Resend Invite" at bounding box center [1280, 587] width 113 height 21
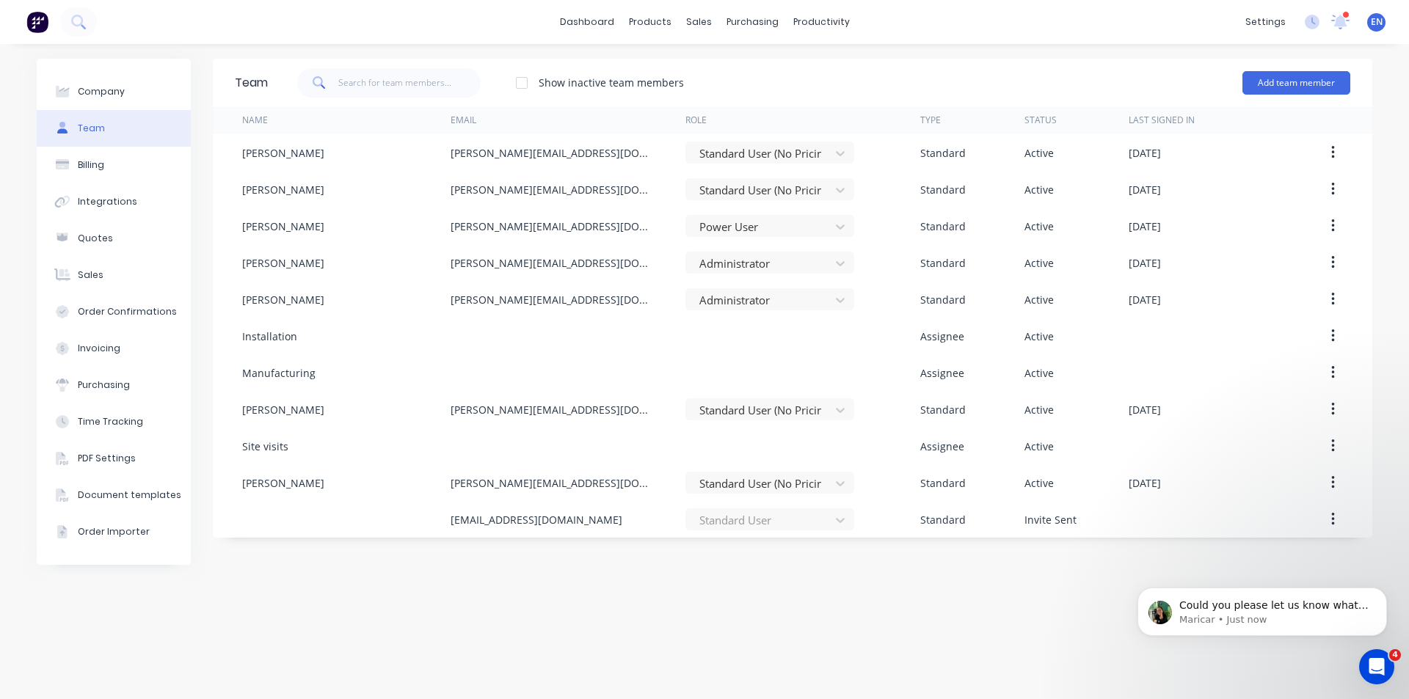
scroll to position [1391, 0]
click at [1287, 606] on p "Could you please let us know what changes you’d like to make to this account, a…" at bounding box center [1274, 606] width 189 height 15
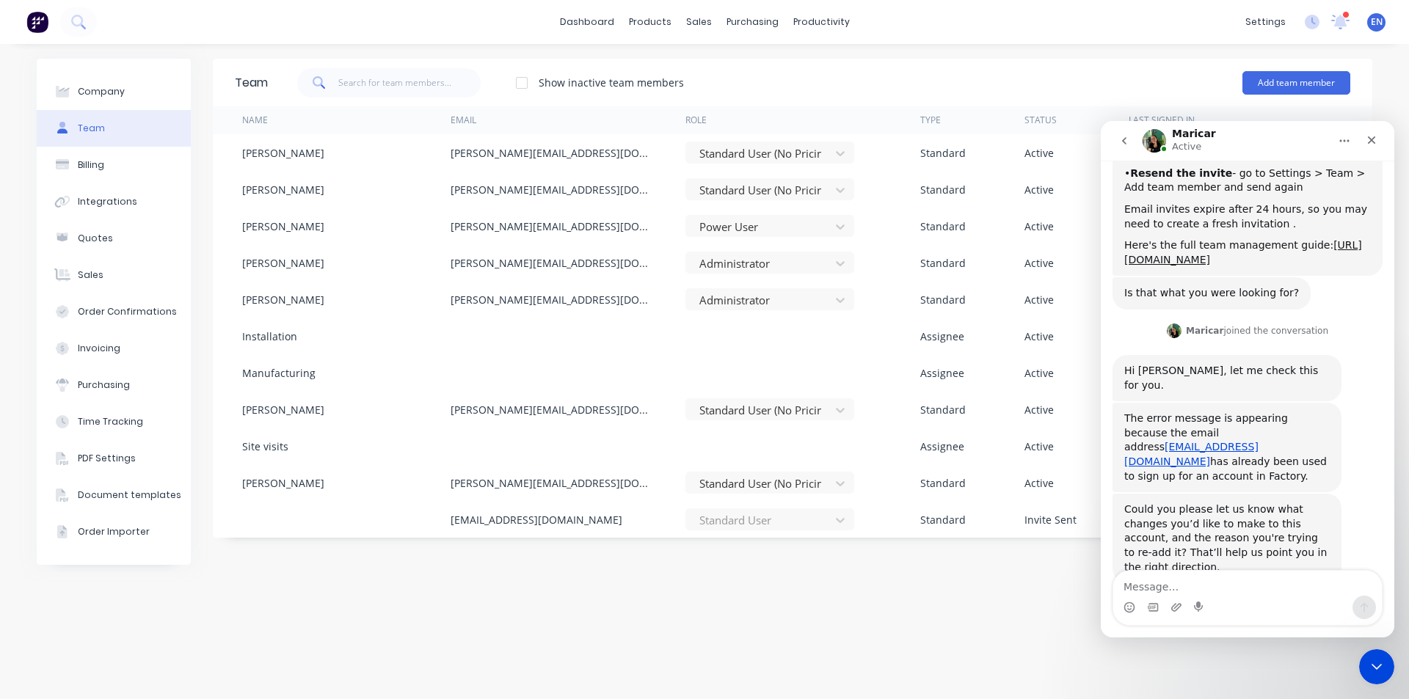
click at [1205, 592] on textarea "Message…" at bounding box center [1247, 583] width 269 height 25
type textarea "can you just remove it so we can starrt again"
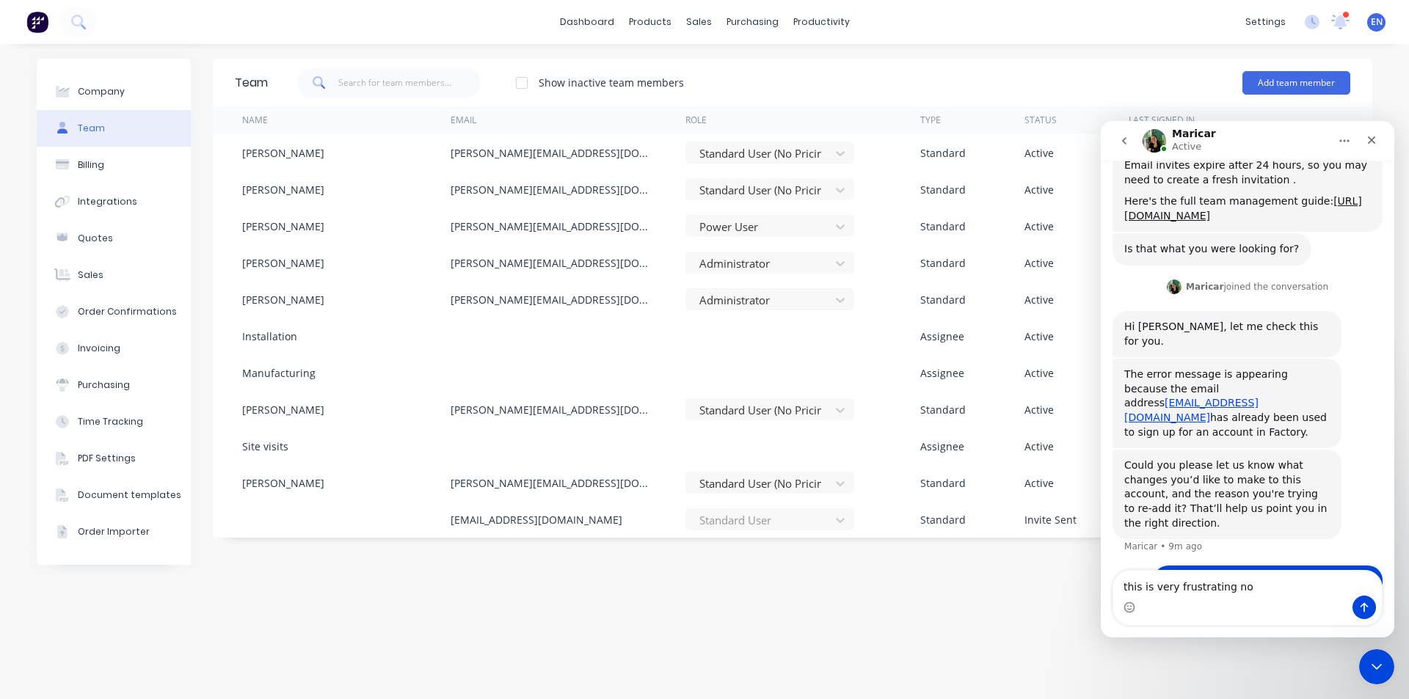
type textarea "this is very frustrating now"
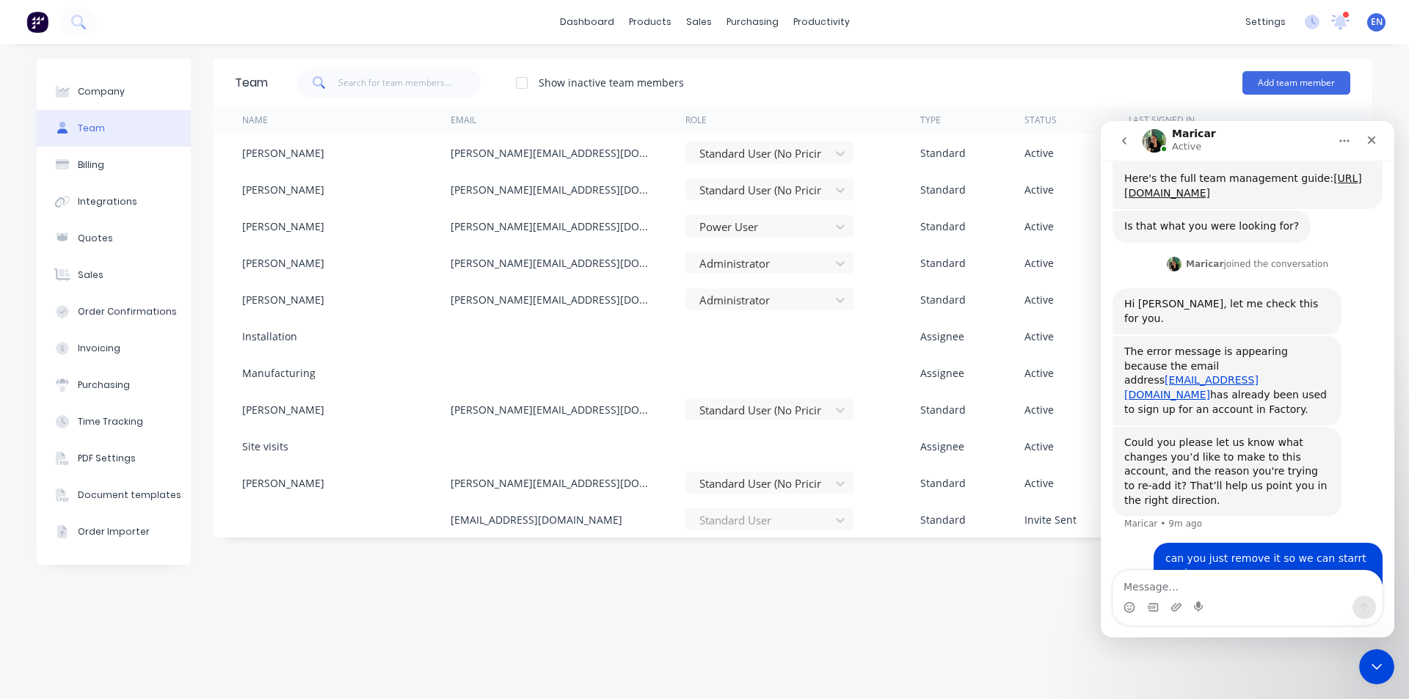
scroll to position [1469, 0]
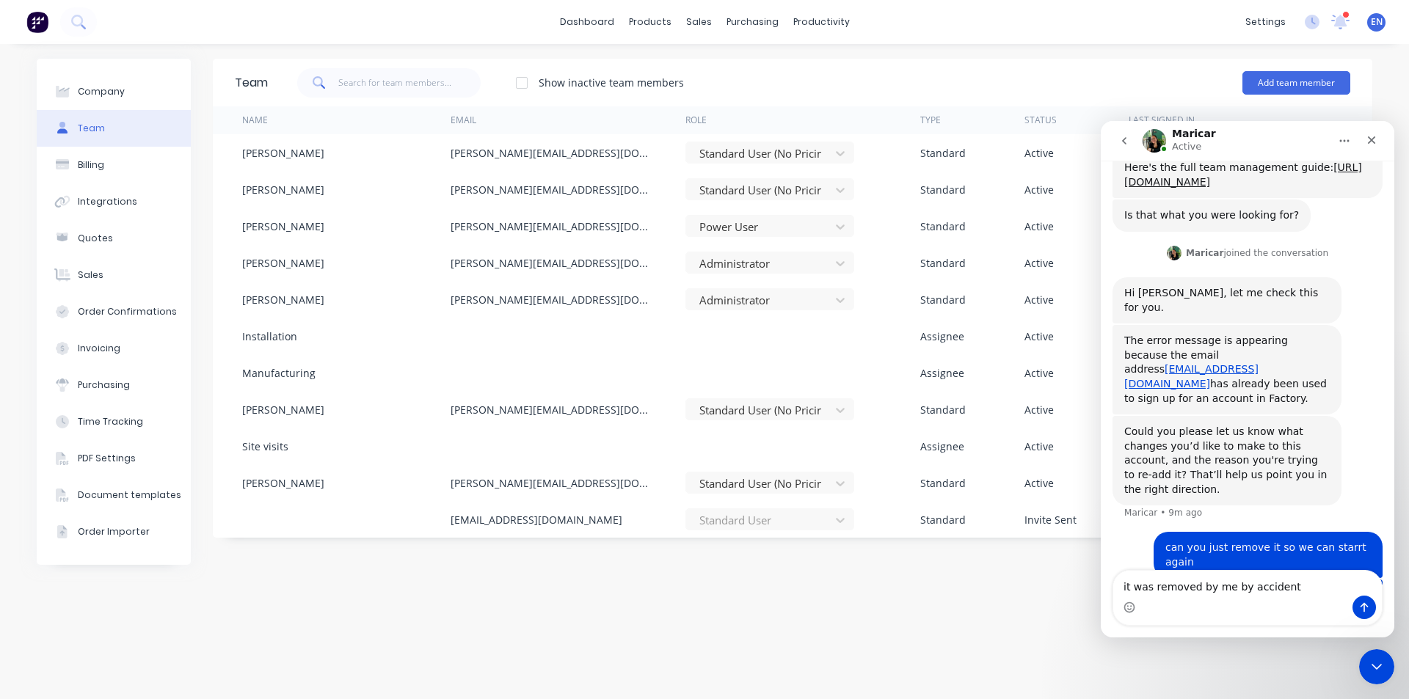
type textarea "it was removed by me by accident."
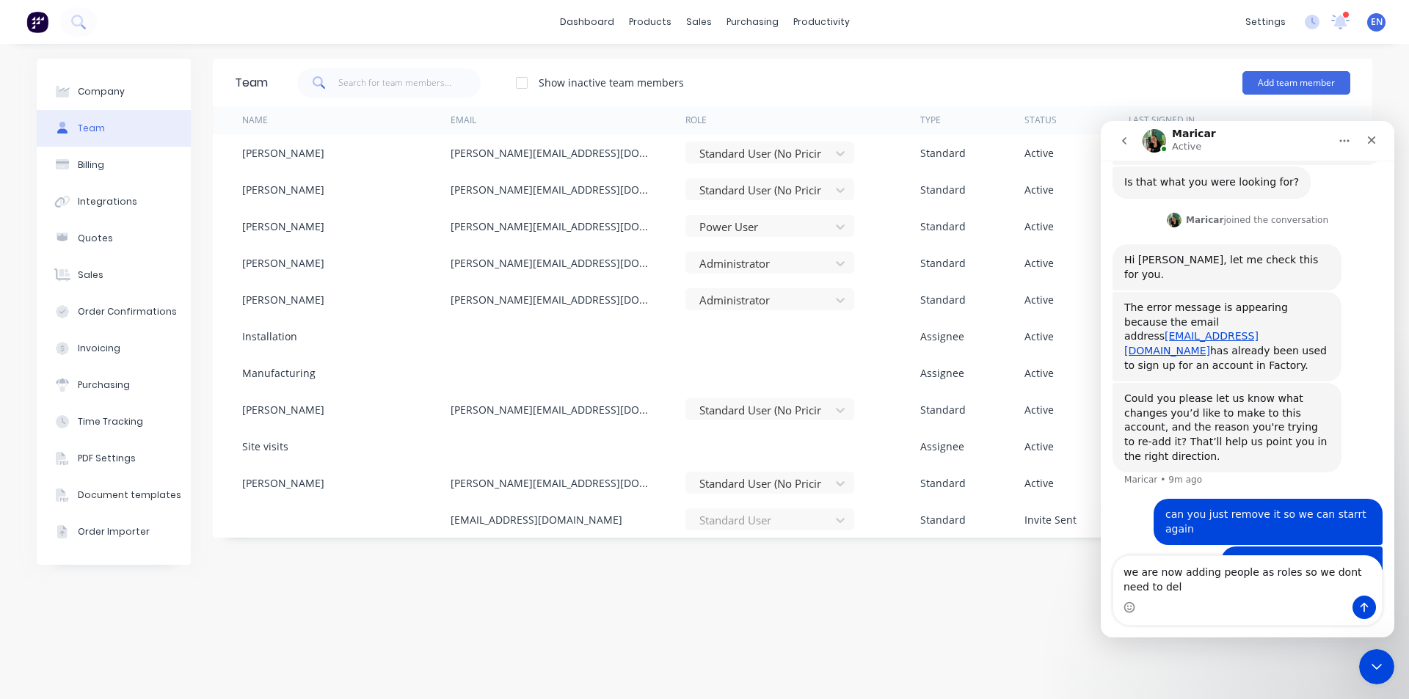
scroll to position [1516, 0]
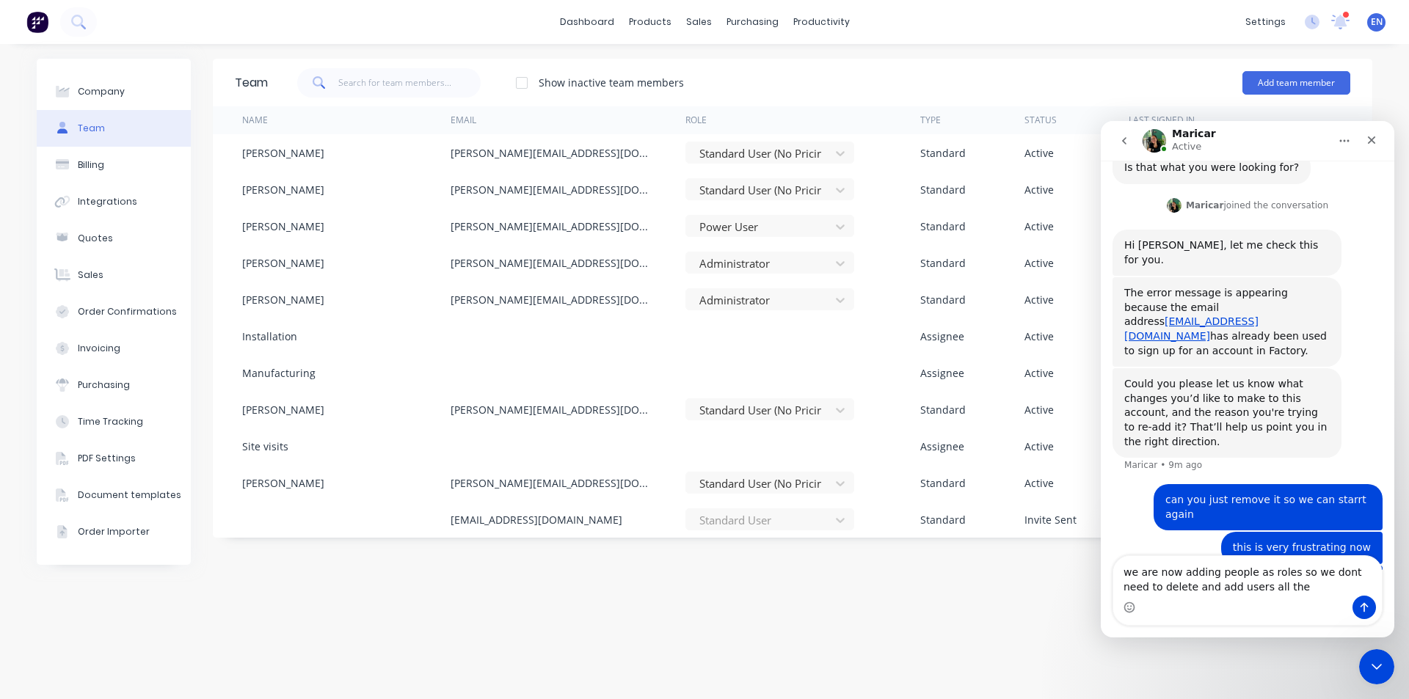
type textarea "we are now adding people as roles so we dont need to delete and add users all t…"
